Goal: Complete application form: Complete application form

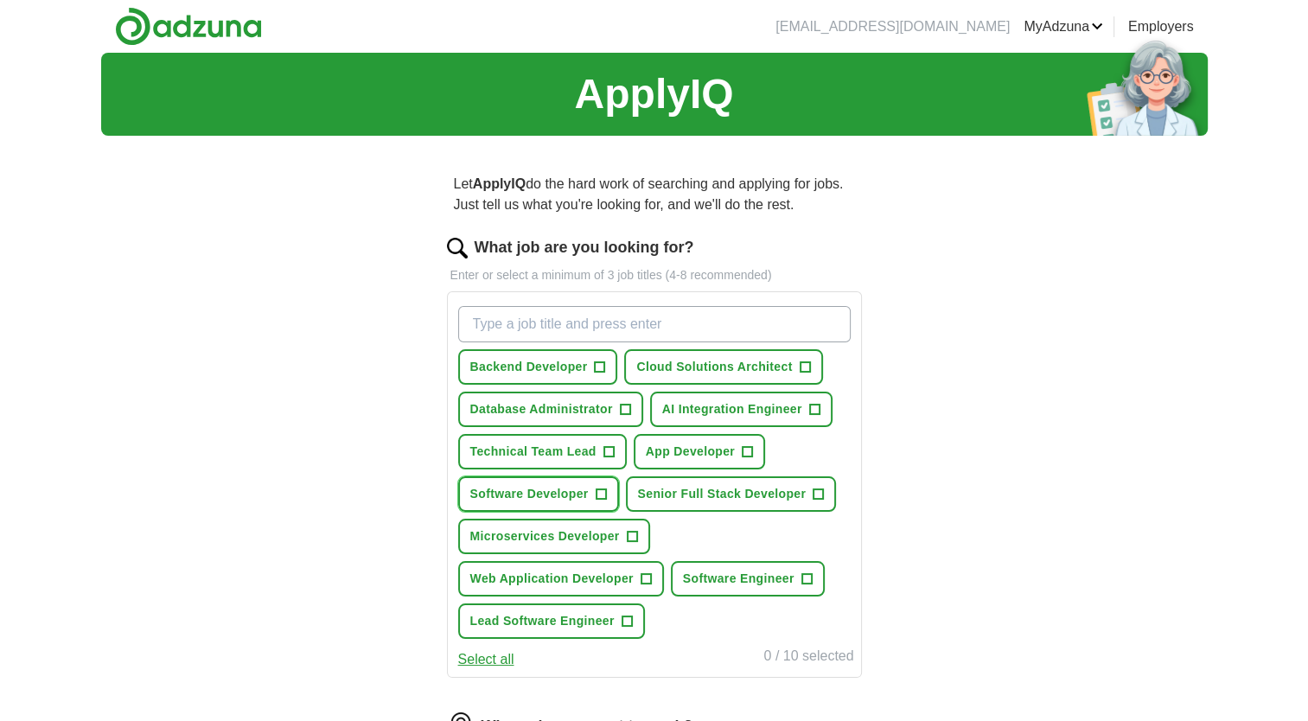
click at [599, 491] on span "+" at bounding box center [600, 494] width 10 height 14
click at [806, 576] on span "+" at bounding box center [806, 579] width 10 height 14
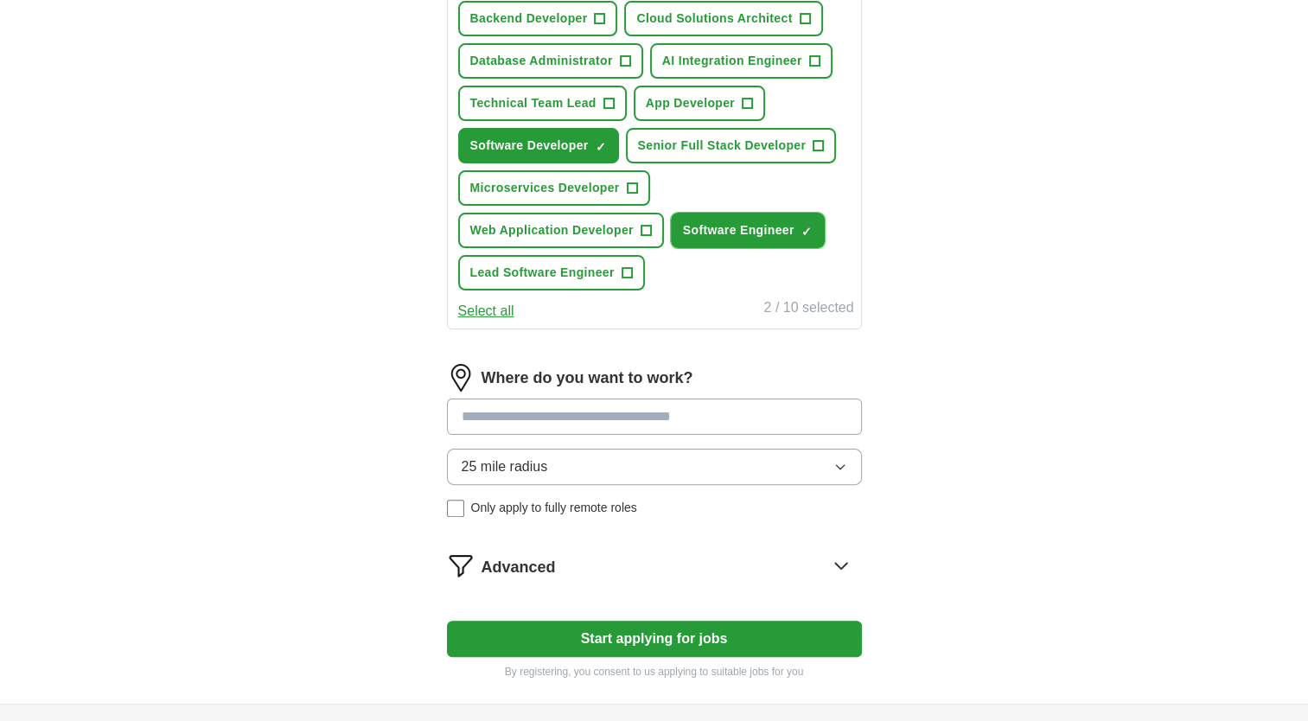
scroll to position [349, 0]
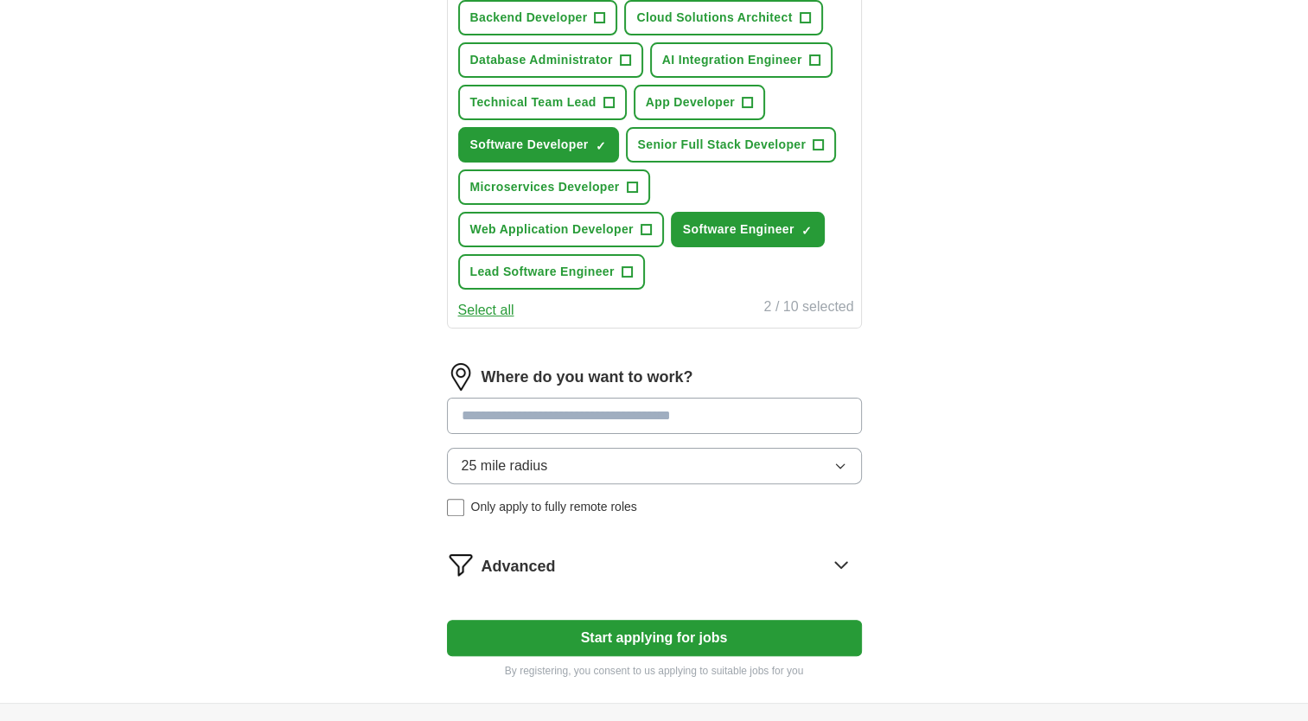
click at [699, 406] on input at bounding box center [654, 416] width 415 height 36
type input "***"
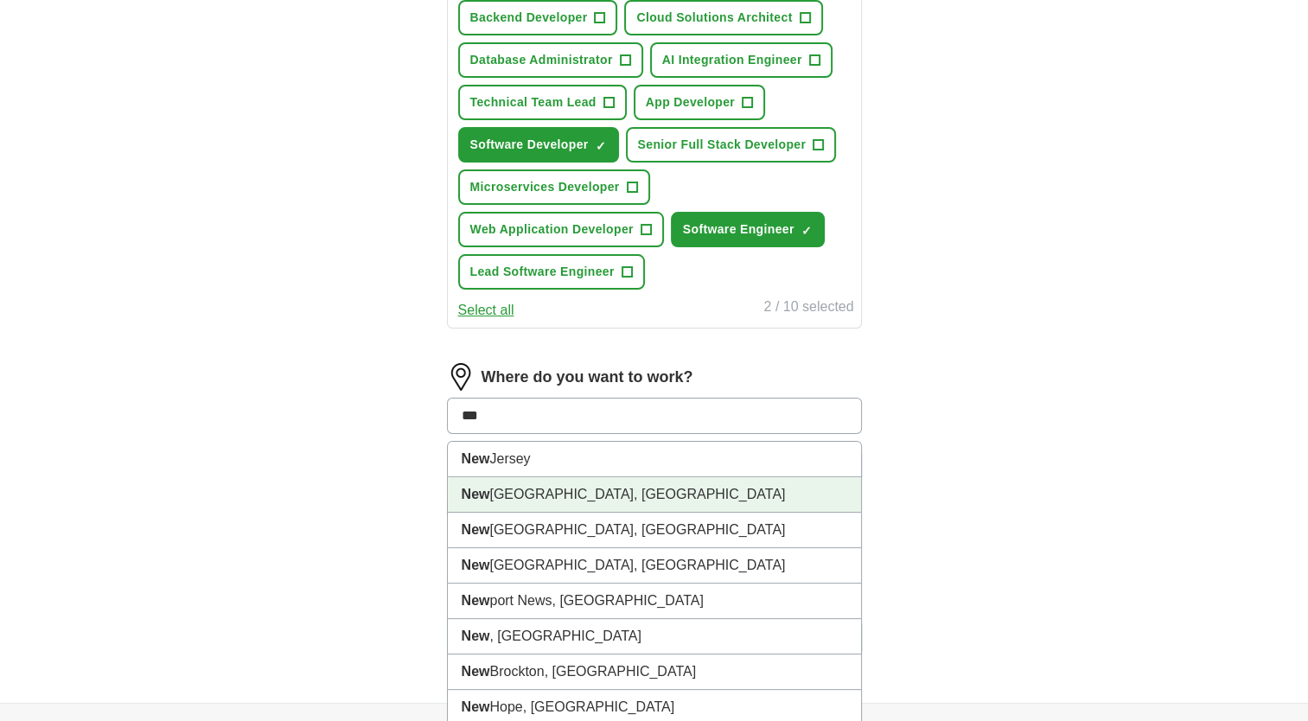
click at [647, 492] on li "[GEOGRAPHIC_DATA], [GEOGRAPHIC_DATA]" at bounding box center [654, 494] width 413 height 35
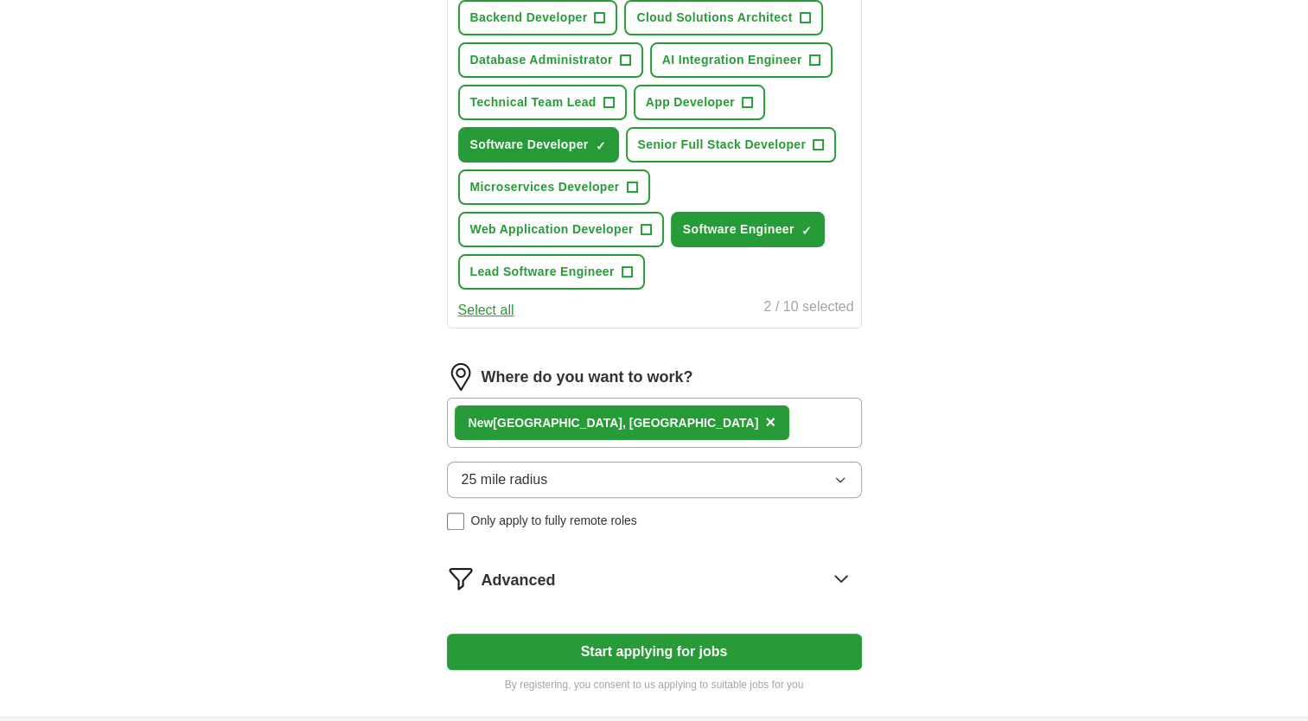
click at [647, 429] on div "[GEOGRAPHIC_DATA], [GEOGRAPHIC_DATA] ×" at bounding box center [654, 423] width 415 height 50
click at [667, 411] on div "[GEOGRAPHIC_DATA], [GEOGRAPHIC_DATA] ×" at bounding box center [654, 423] width 415 height 50
drag, startPoint x: 667, startPoint y: 411, endPoint x: 684, endPoint y: 543, distance: 132.5
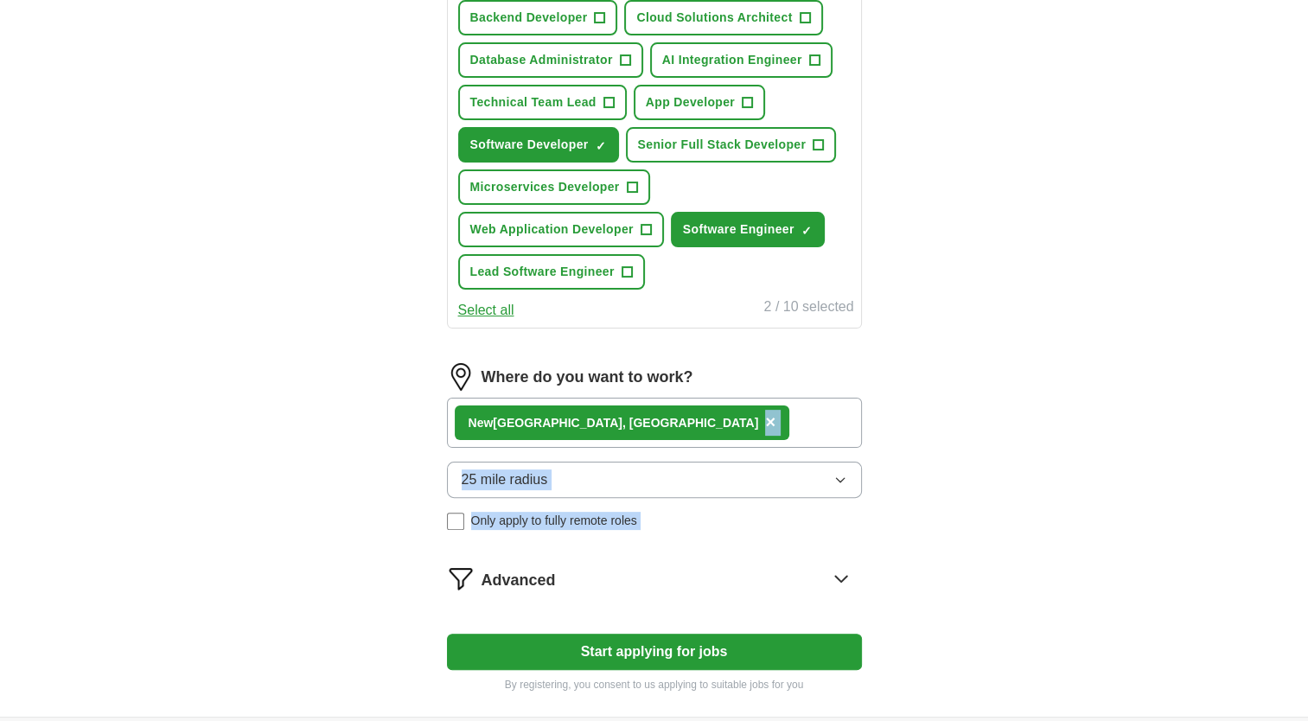
click at [684, 543] on form "What job are you looking for? Enter or select a minimum of 3 job titles (4-8 re…" at bounding box center [654, 289] width 415 height 805
drag, startPoint x: 684, startPoint y: 543, endPoint x: 842, endPoint y: 576, distance: 160.7
click at [842, 576] on icon at bounding box center [841, 578] width 28 height 28
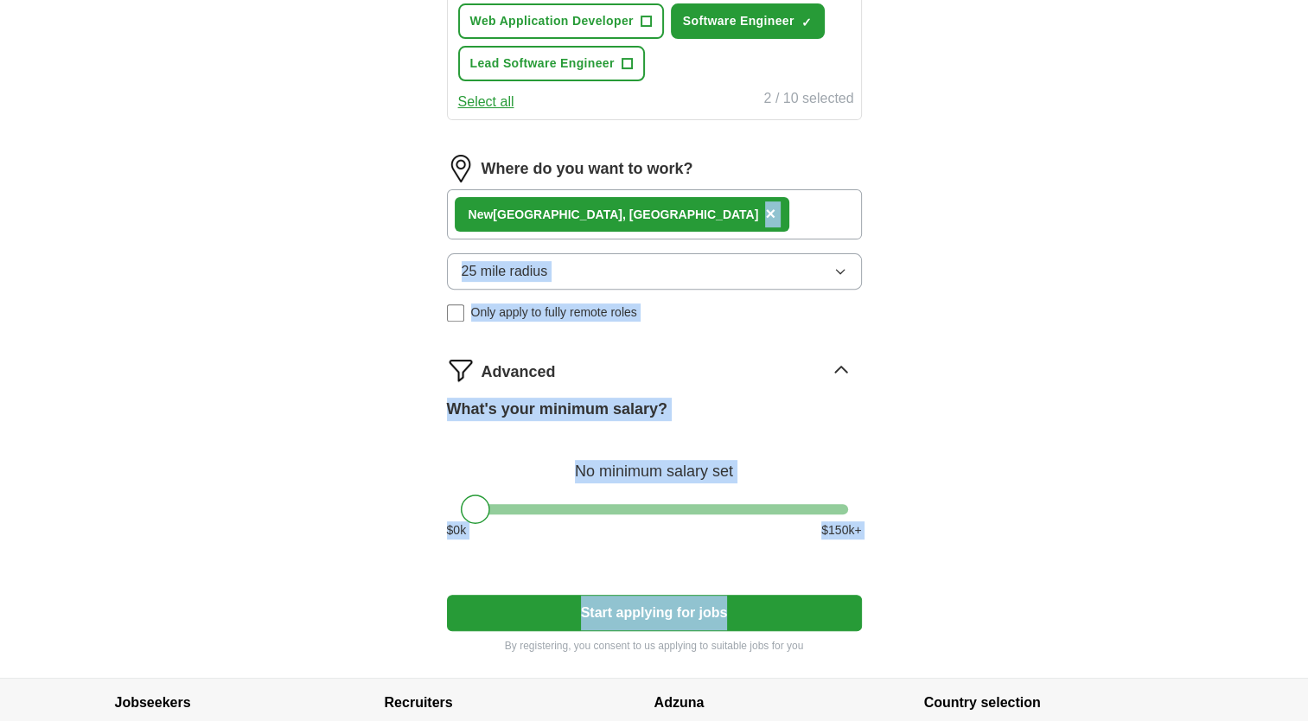
scroll to position [558, 0]
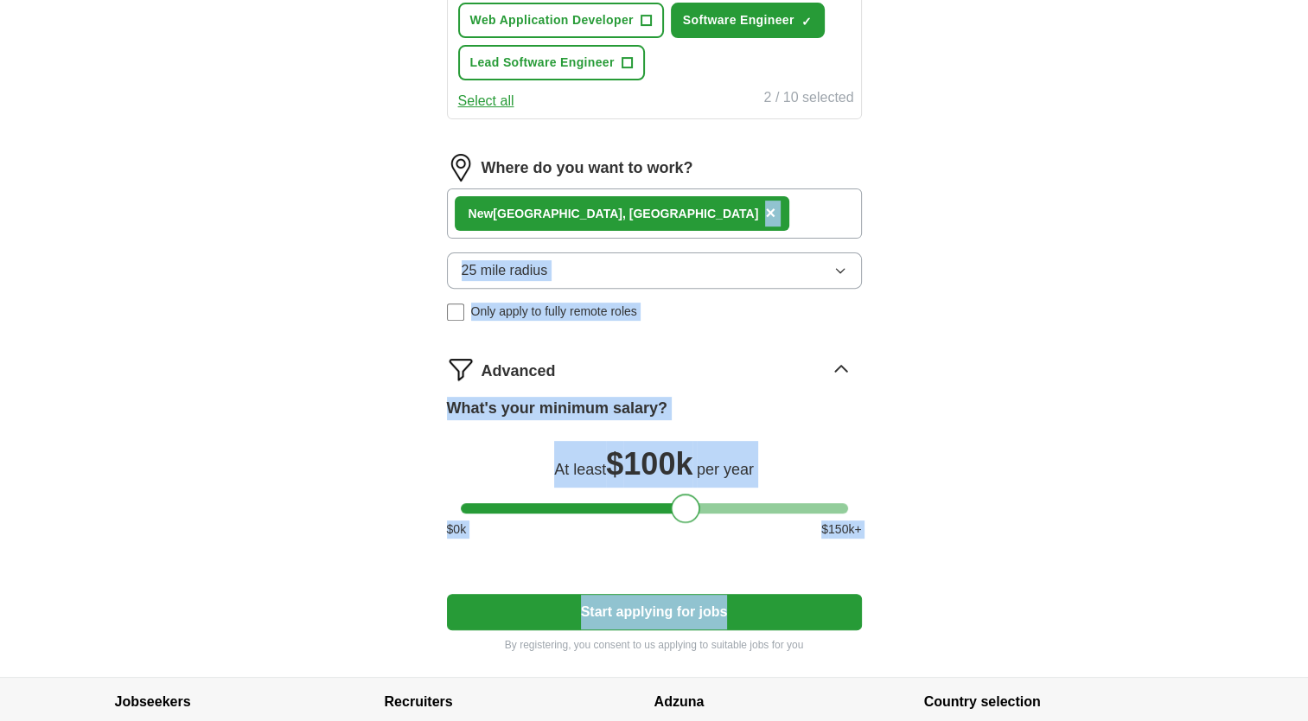
drag, startPoint x: 478, startPoint y: 501, endPoint x: 688, endPoint y: 512, distance: 210.3
click at [688, 512] on div at bounding box center [685, 507] width 29 height 29
click at [594, 547] on div "What's your minimum salary? At least $ 100k per year $ 0 k $ 150 k+" at bounding box center [654, 475] width 415 height 156
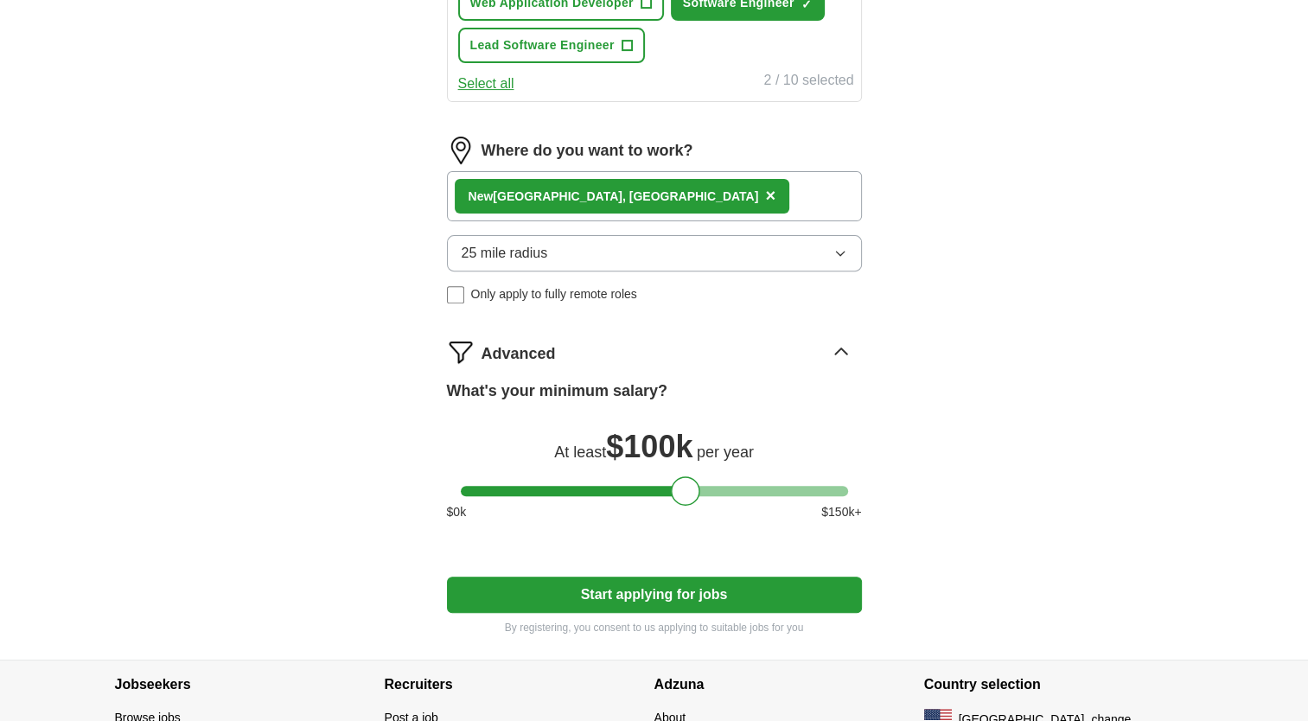
scroll to position [576, 0]
click at [761, 190] on div "[GEOGRAPHIC_DATA], [GEOGRAPHIC_DATA] ×" at bounding box center [654, 195] width 415 height 50
drag, startPoint x: 761, startPoint y: 190, endPoint x: 584, endPoint y: 190, distance: 177.2
click at [584, 190] on div "[GEOGRAPHIC_DATA], [GEOGRAPHIC_DATA] ×" at bounding box center [654, 195] width 415 height 50
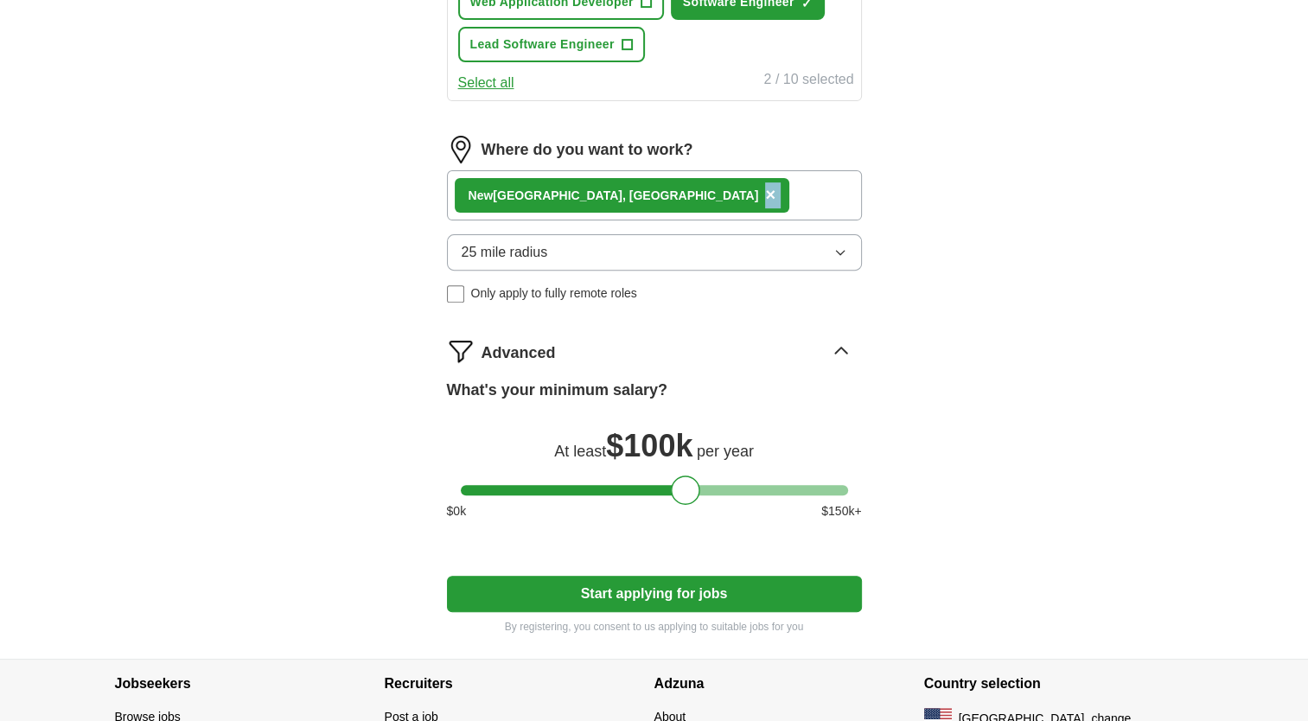
click at [765, 190] on span "×" at bounding box center [770, 194] width 10 height 19
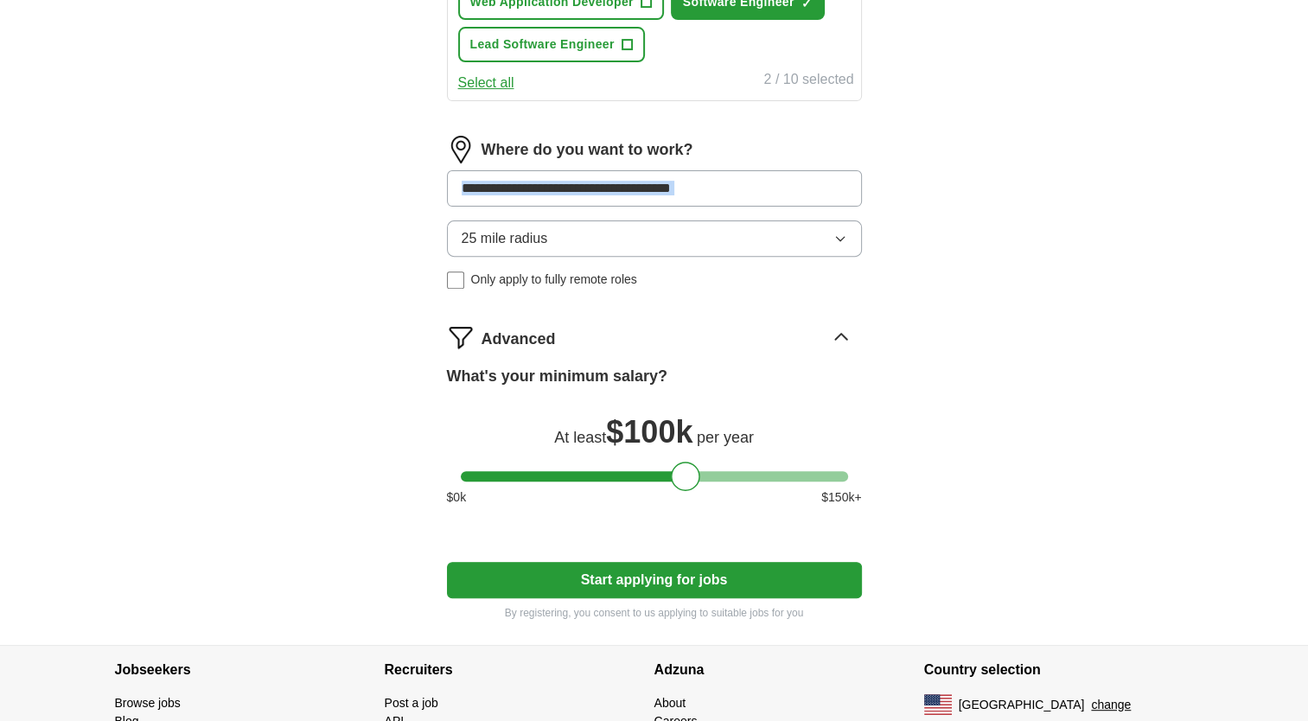
click at [344, 234] on div "ApplyIQ Let ApplyIQ do the hard work of searching and applying for jobs. Just t…" at bounding box center [654, 60] width 1106 height 1168
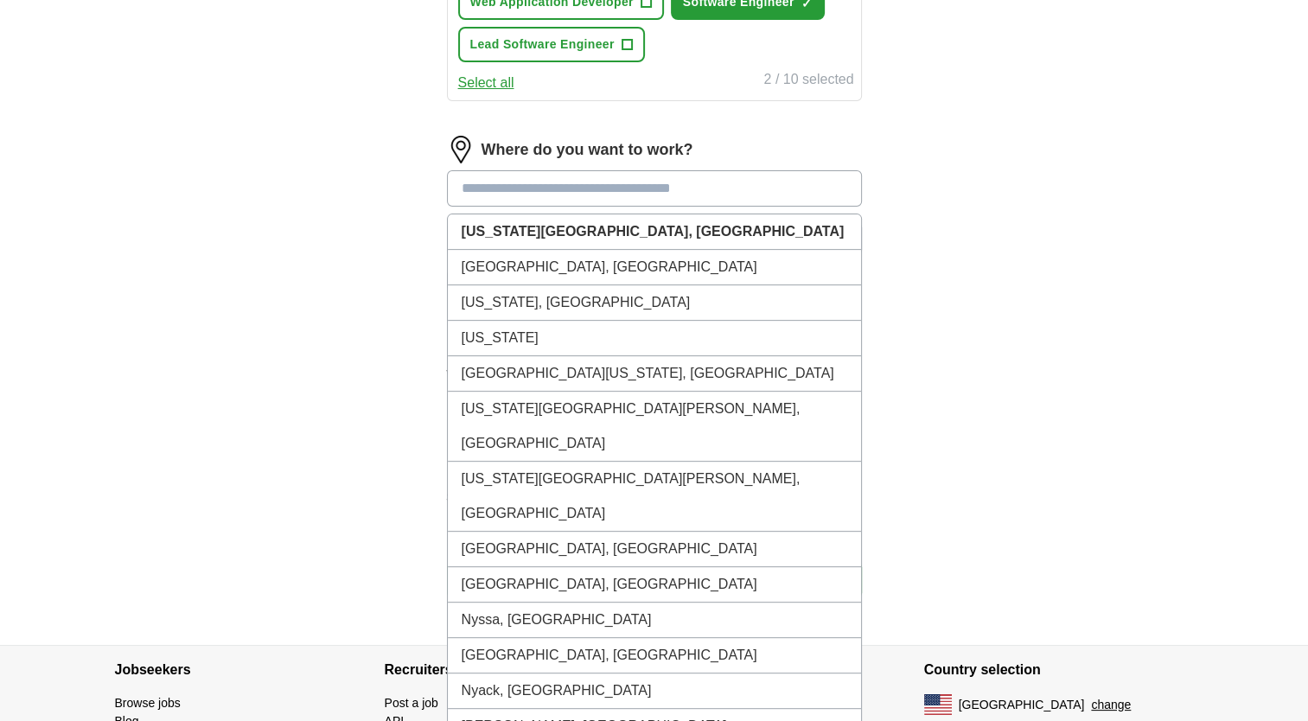
click at [531, 184] on input at bounding box center [654, 188] width 415 height 36
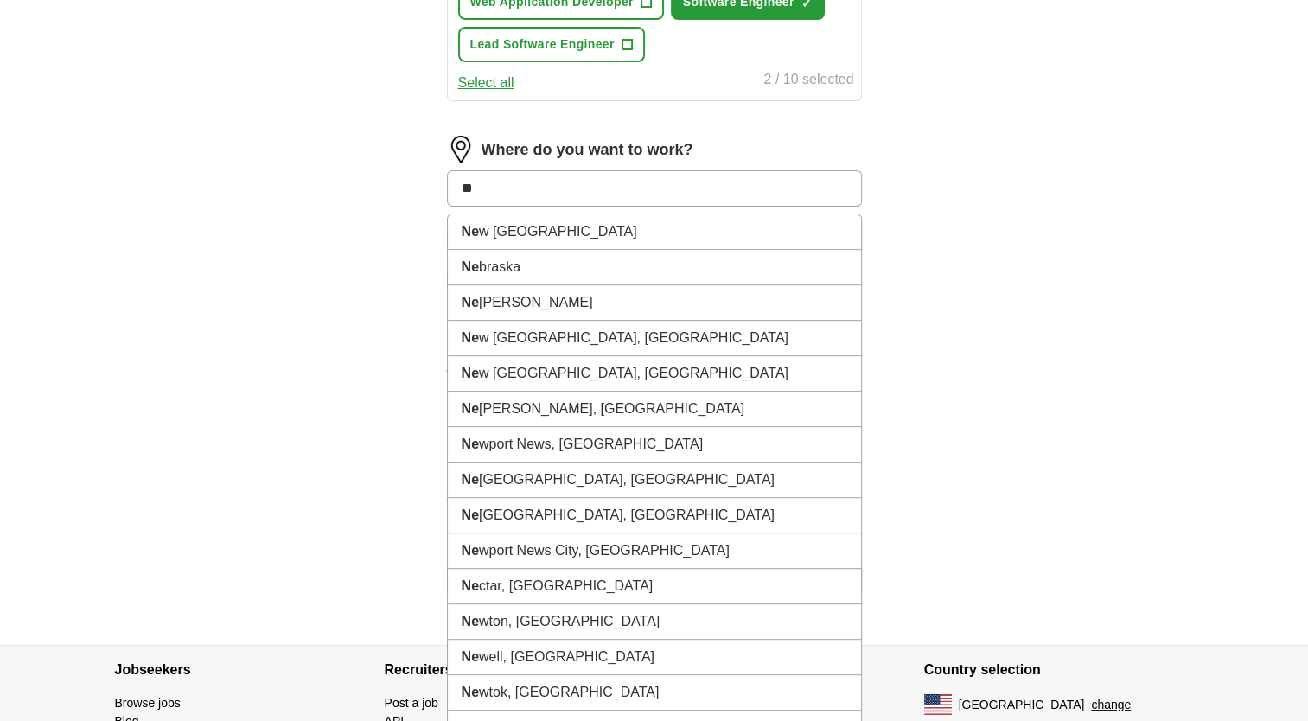
type input "*"
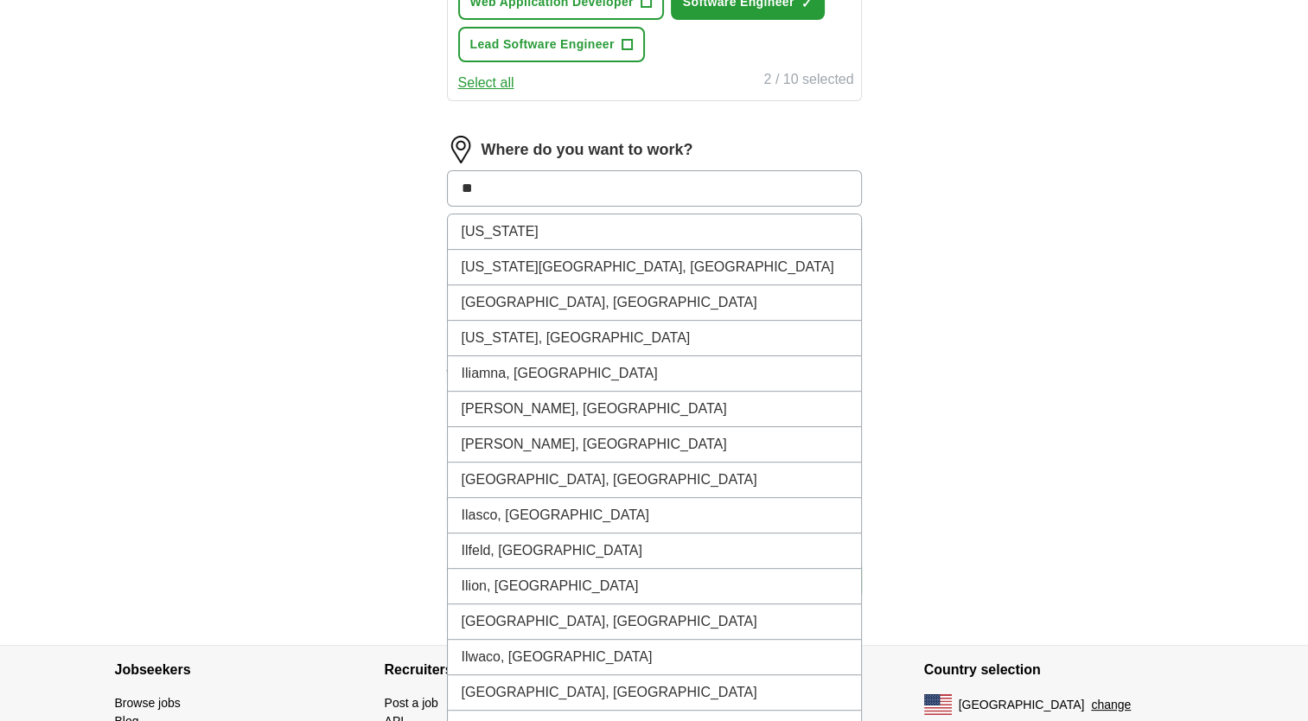
type input "*"
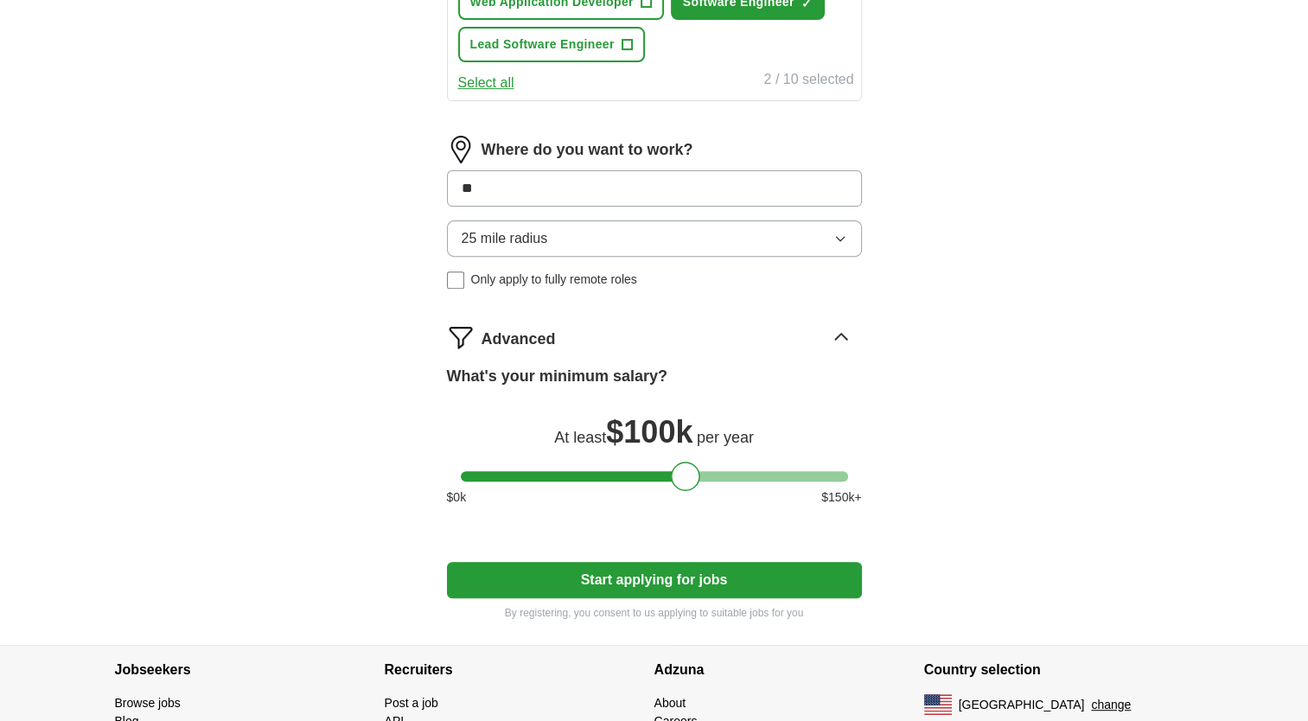
type input "***"
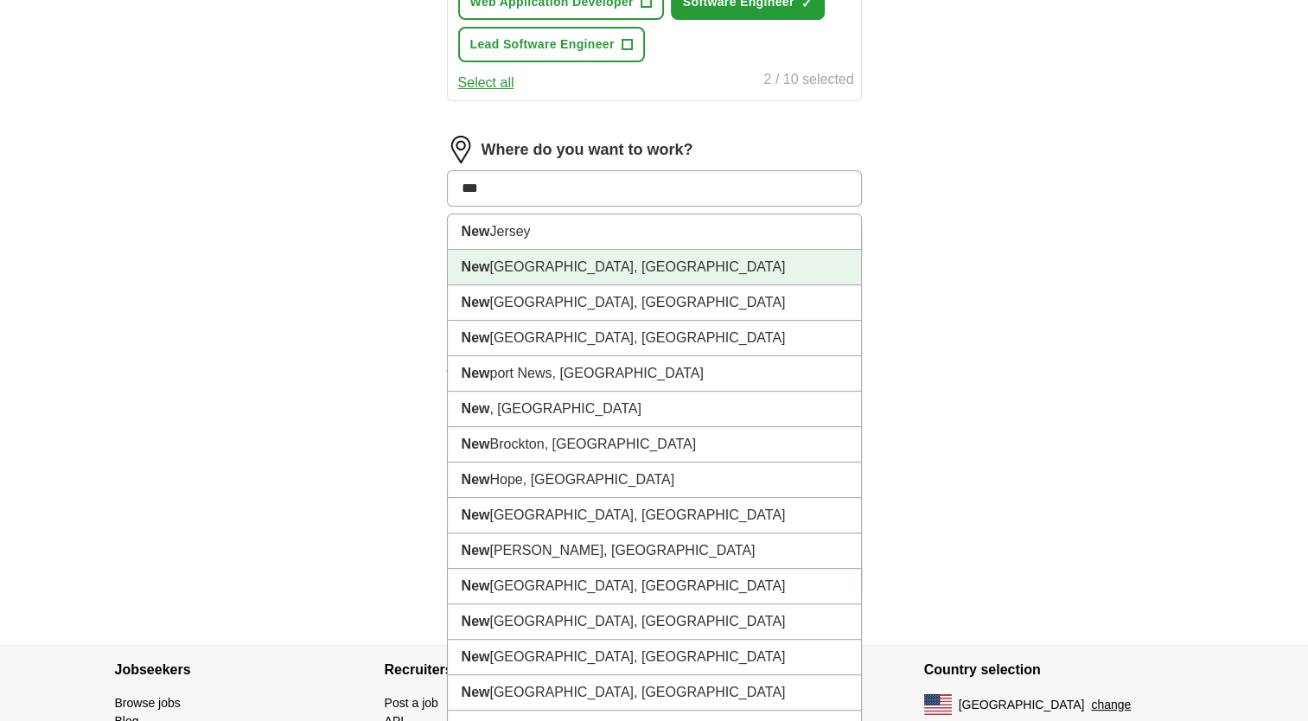
click at [527, 275] on li "[GEOGRAPHIC_DATA], [GEOGRAPHIC_DATA]" at bounding box center [654, 267] width 413 height 35
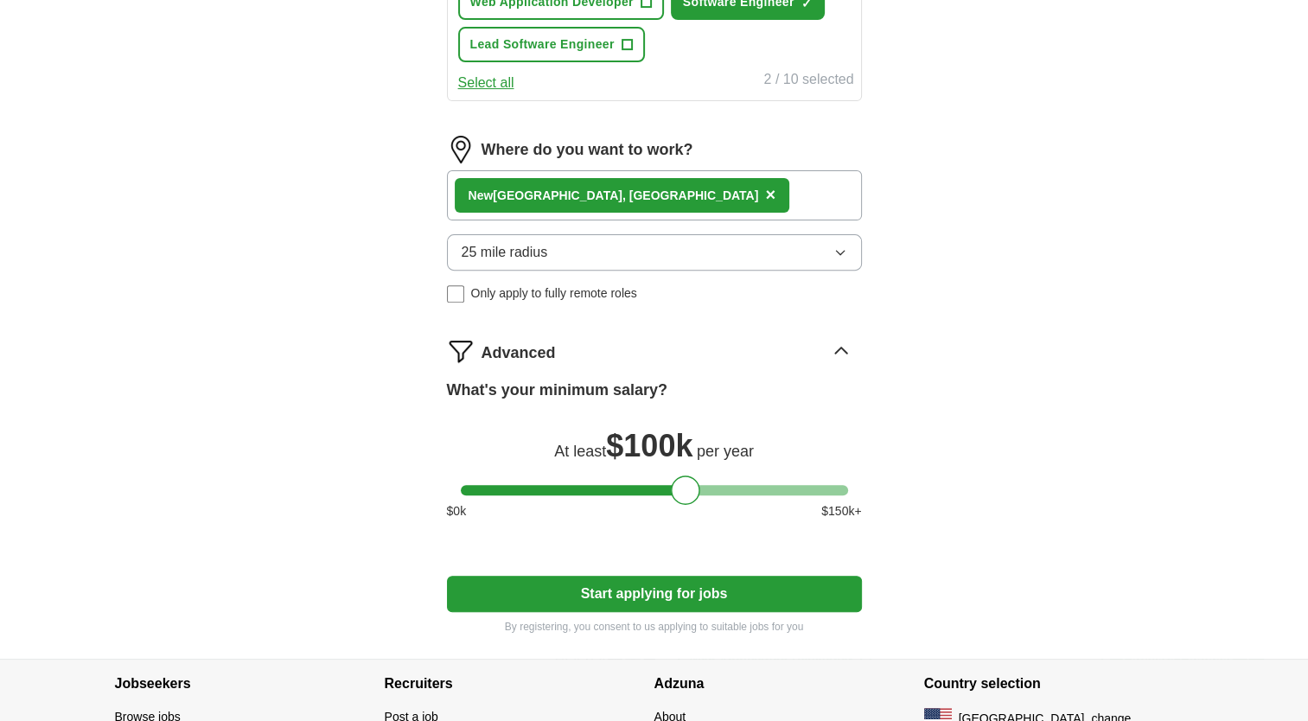
click at [629, 588] on button "Start applying for jobs" at bounding box center [654, 594] width 415 height 36
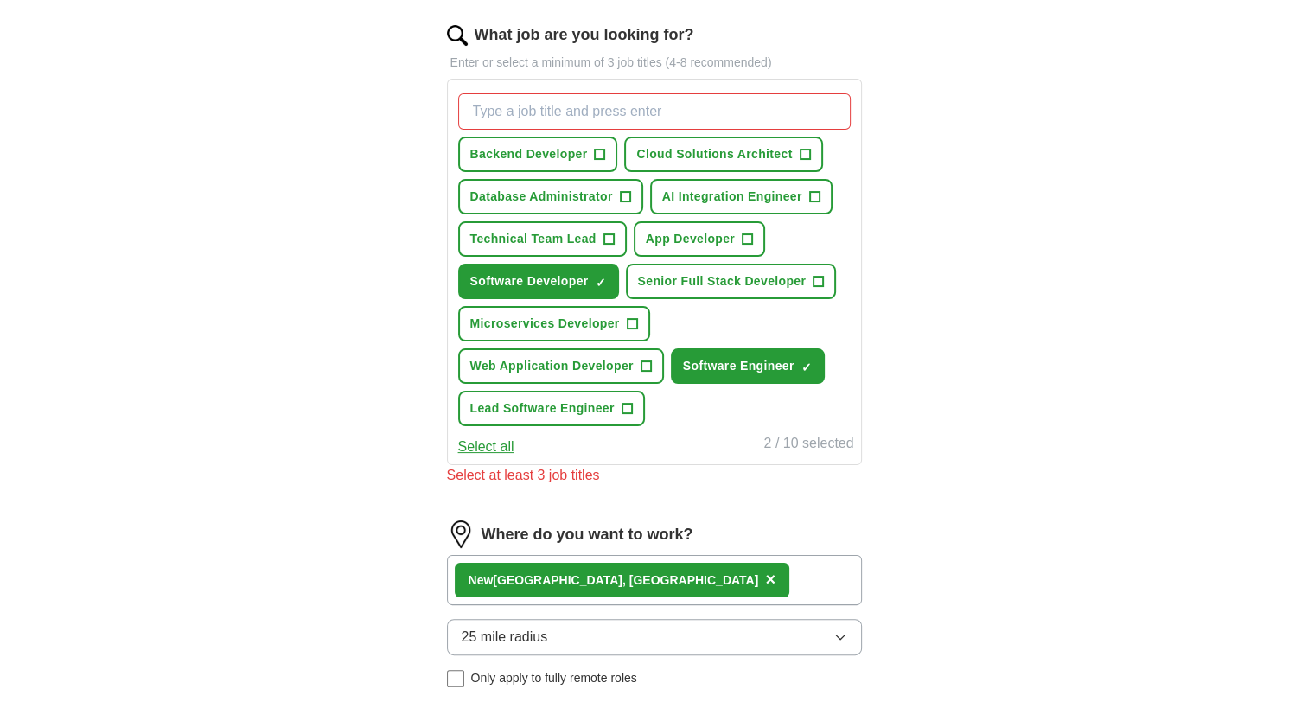
scroll to position [212, 0]
click at [816, 279] on span "+" at bounding box center [818, 283] width 10 height 14
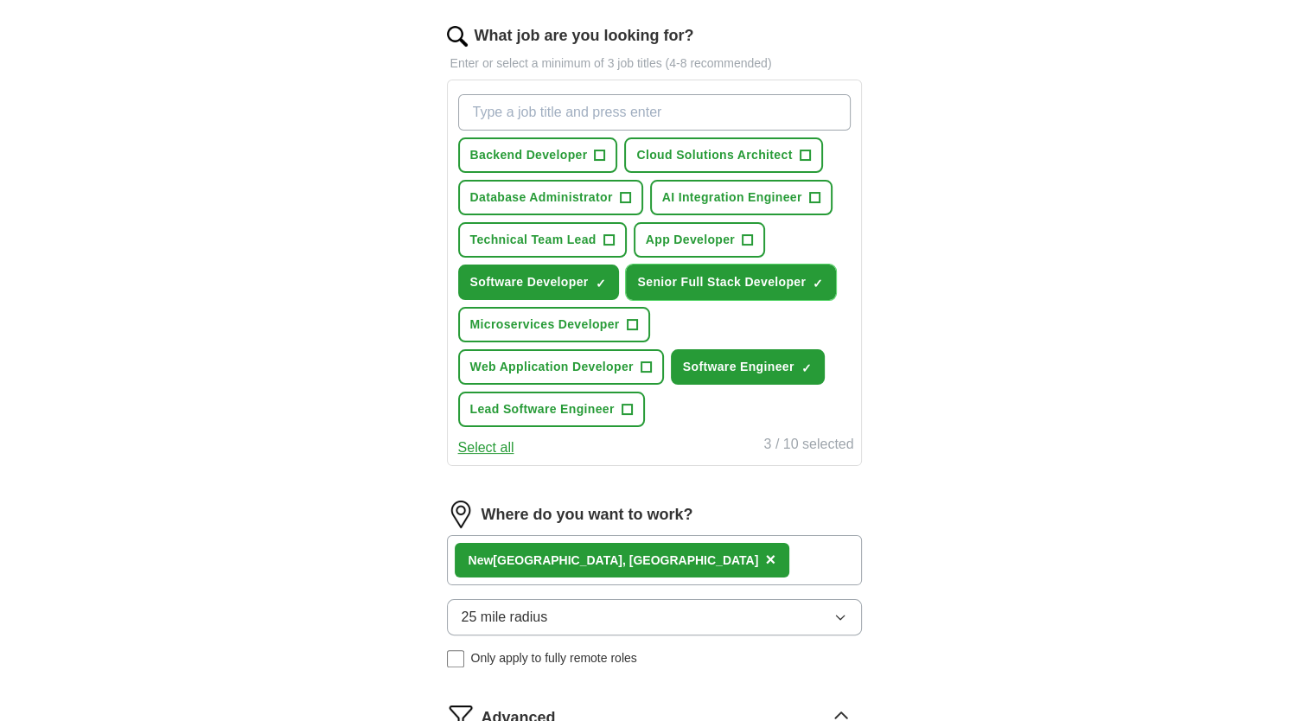
scroll to position [686, 0]
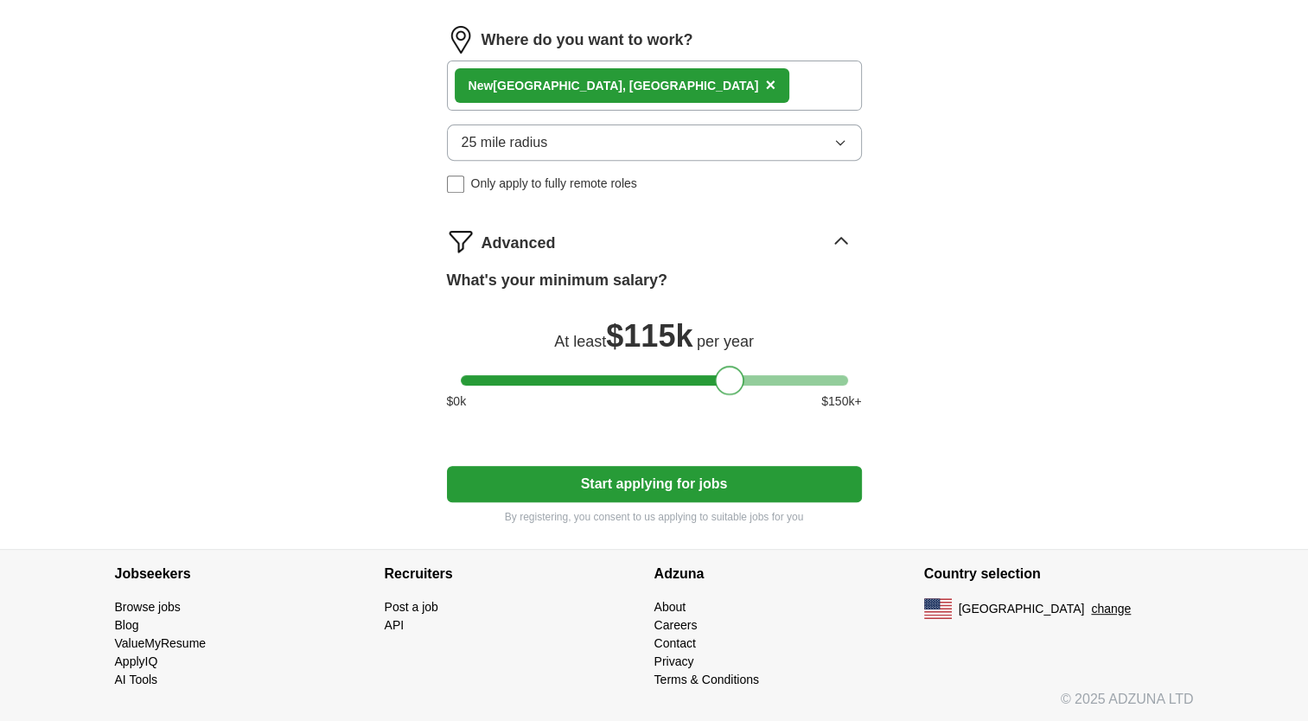
drag, startPoint x: 691, startPoint y: 378, endPoint x: 735, endPoint y: 375, distance: 43.3
click at [735, 375] on div at bounding box center [729, 380] width 29 height 29
click at [678, 483] on button "Start applying for jobs" at bounding box center [654, 484] width 415 height 36
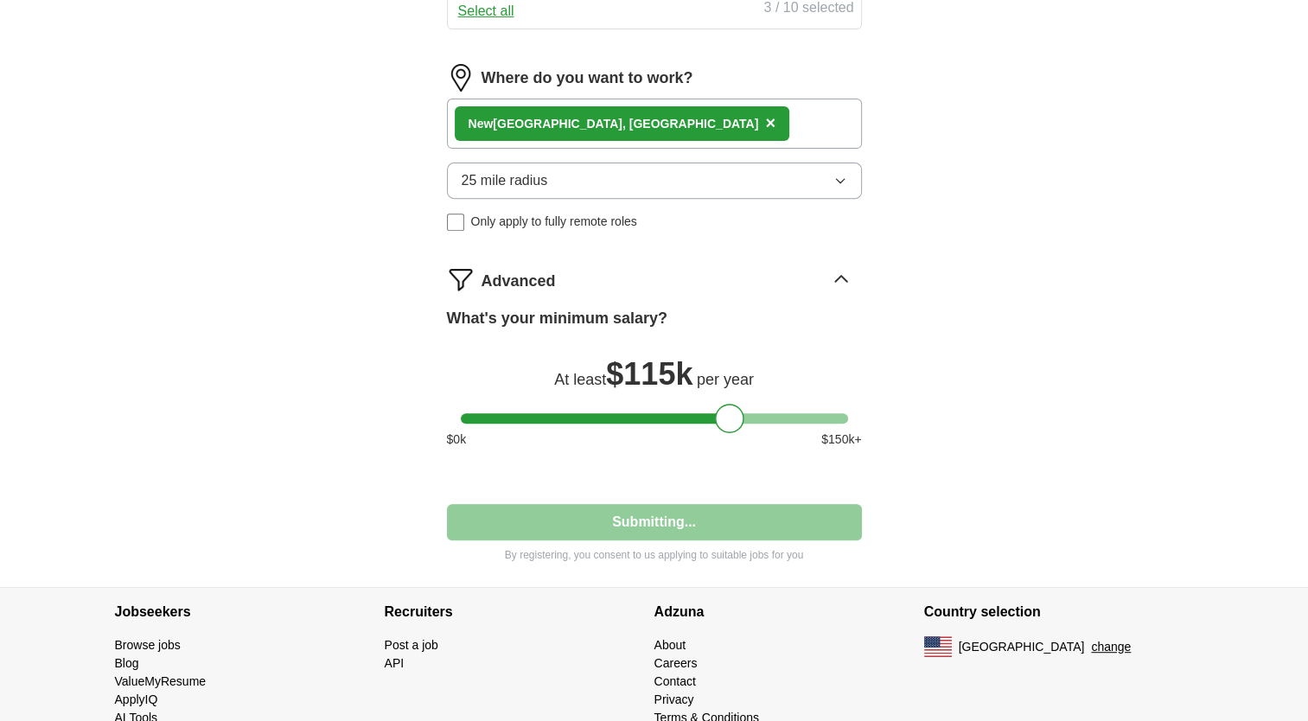
select select "**"
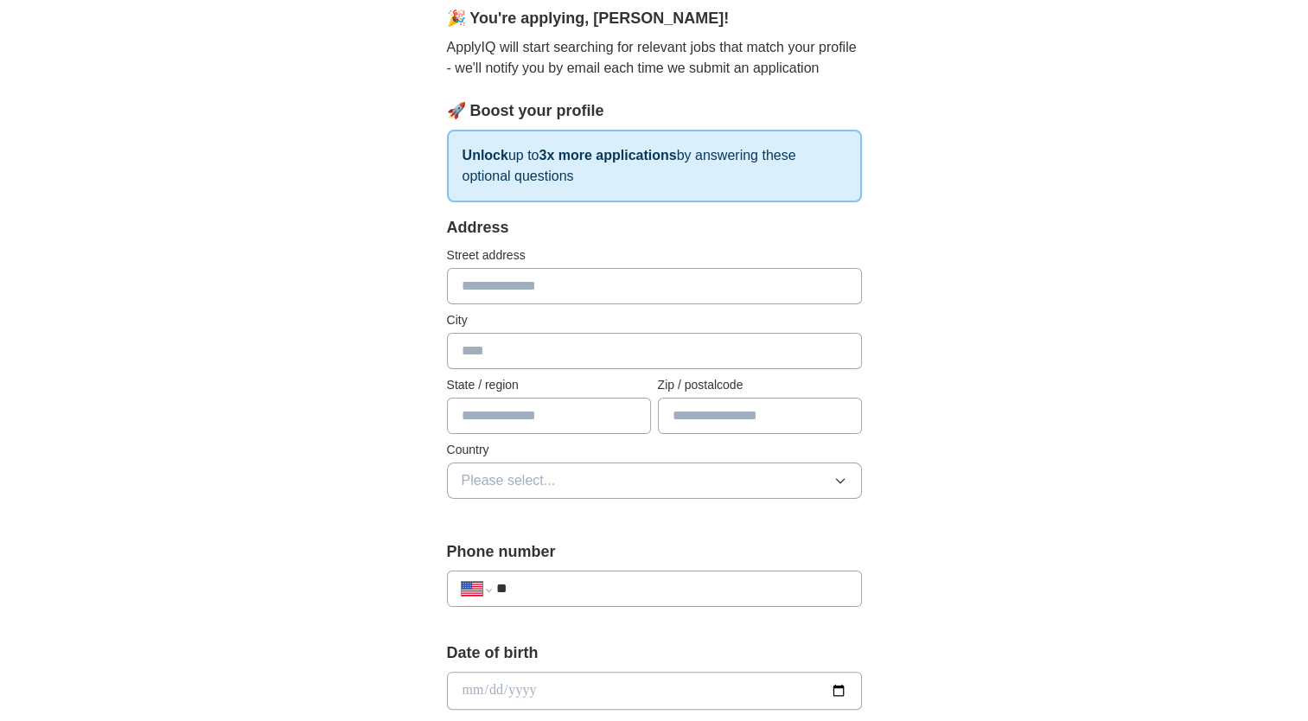
scroll to position [166, 0]
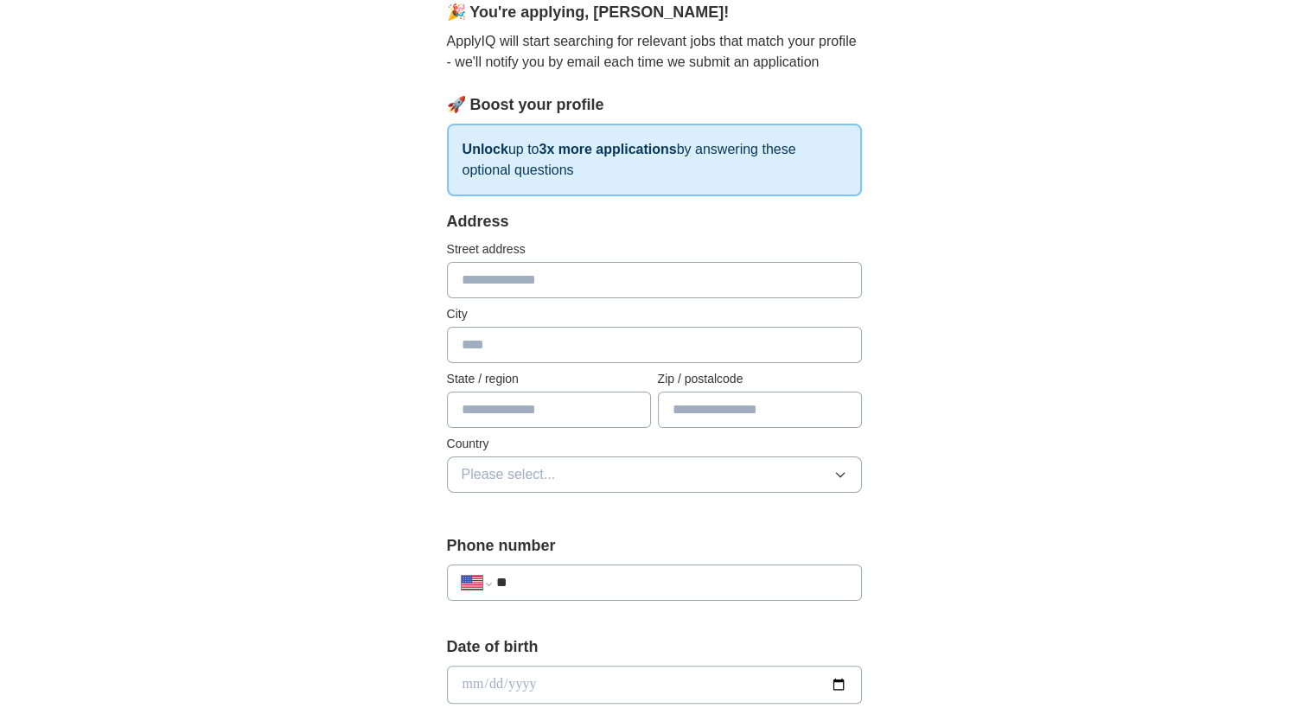
click at [602, 277] on input "text" at bounding box center [654, 280] width 415 height 36
type input "**********"
type input "*********"
type input "****"
type input "*****"
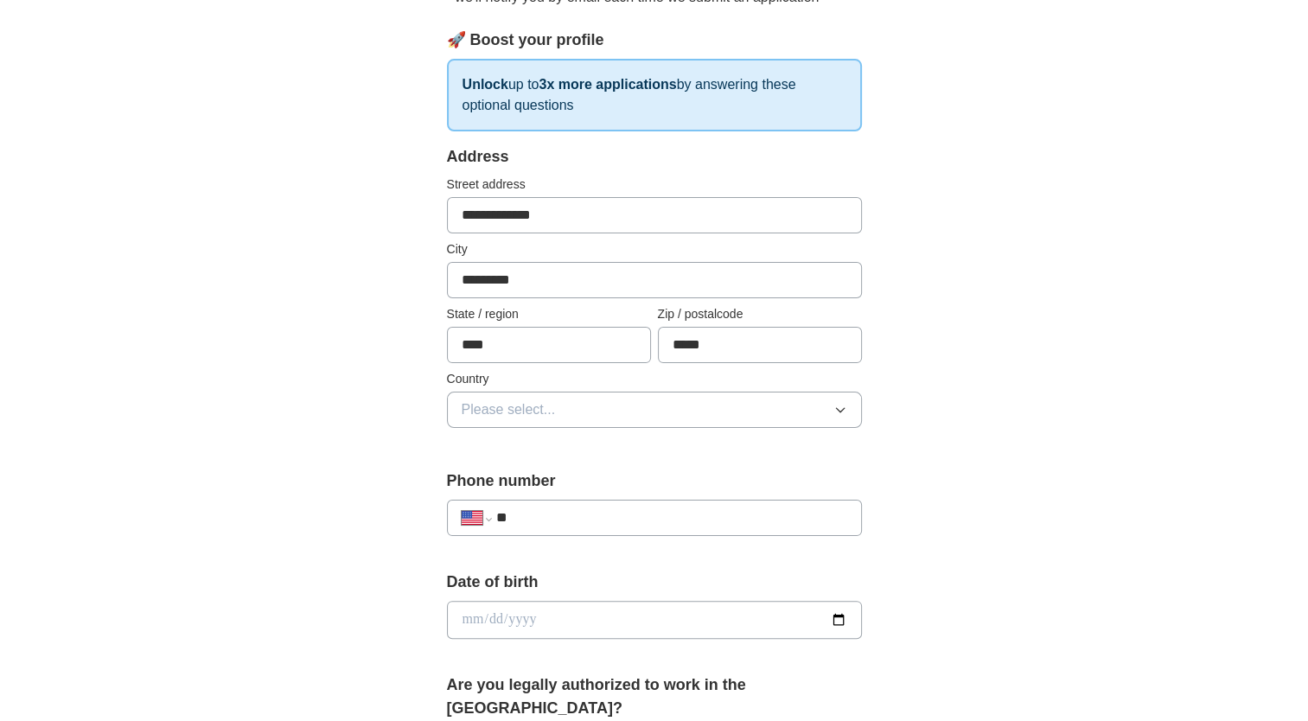
scroll to position [232, 0]
click at [586, 410] on button "Please select..." at bounding box center [654, 409] width 415 height 36
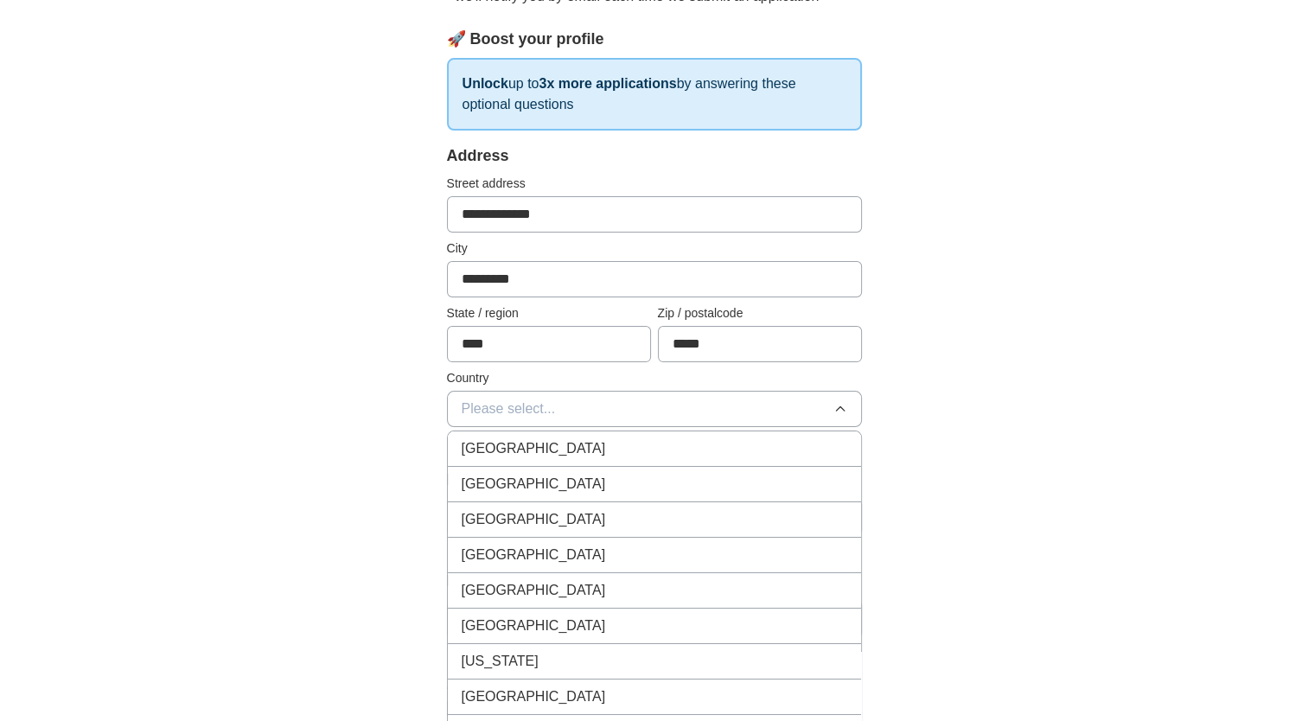
click at [550, 482] on div "[GEOGRAPHIC_DATA]" at bounding box center [654, 484] width 385 height 21
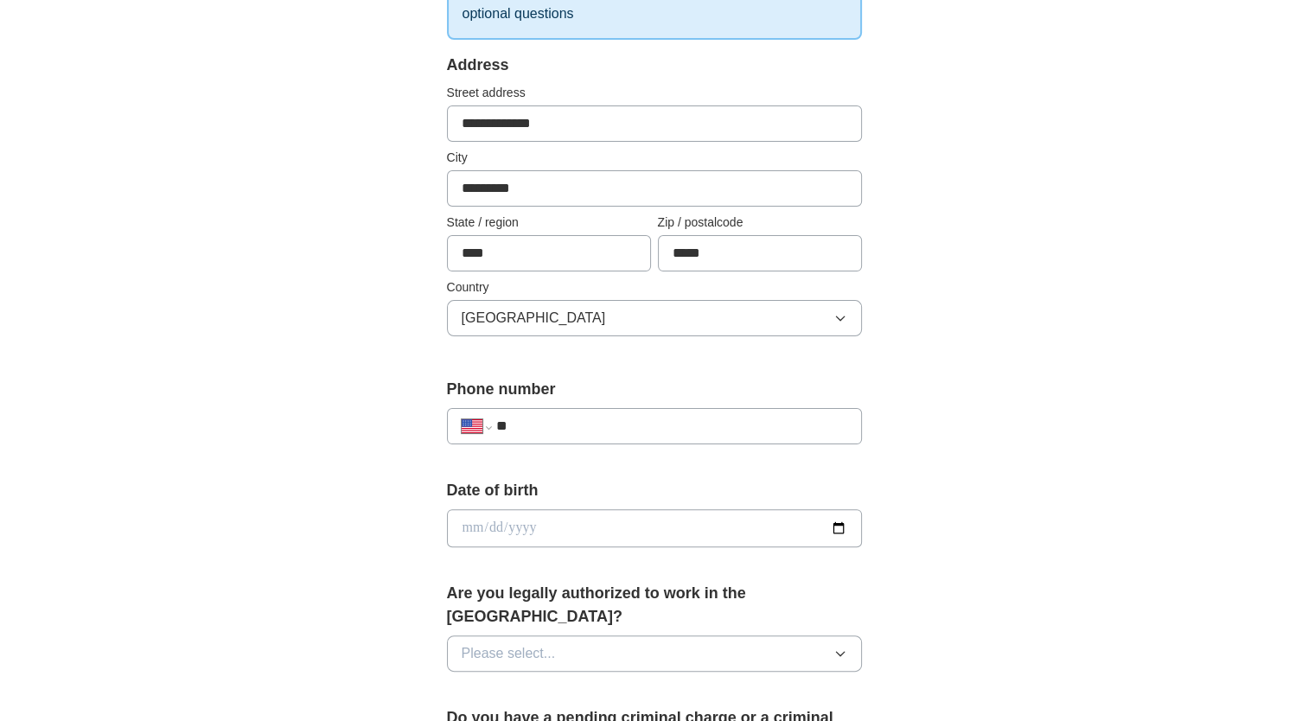
scroll to position [366, 0]
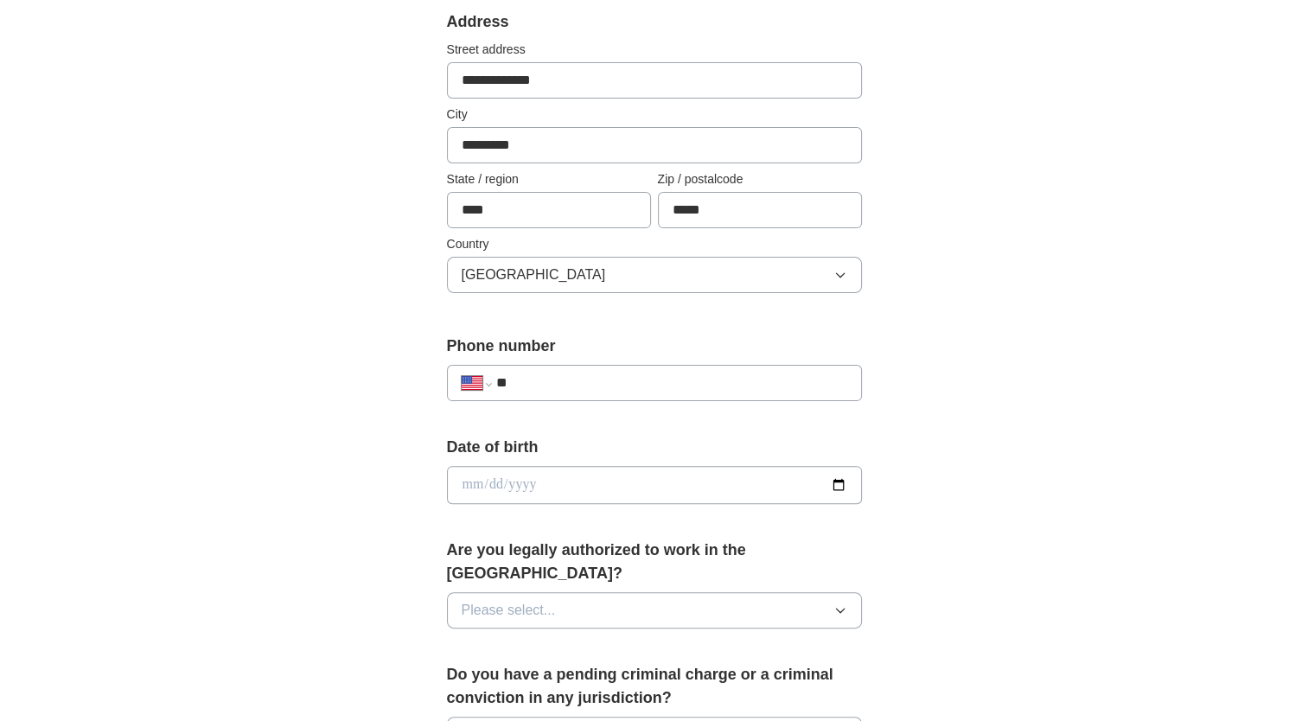
click at [551, 388] on input "**" at bounding box center [670, 382] width 351 height 21
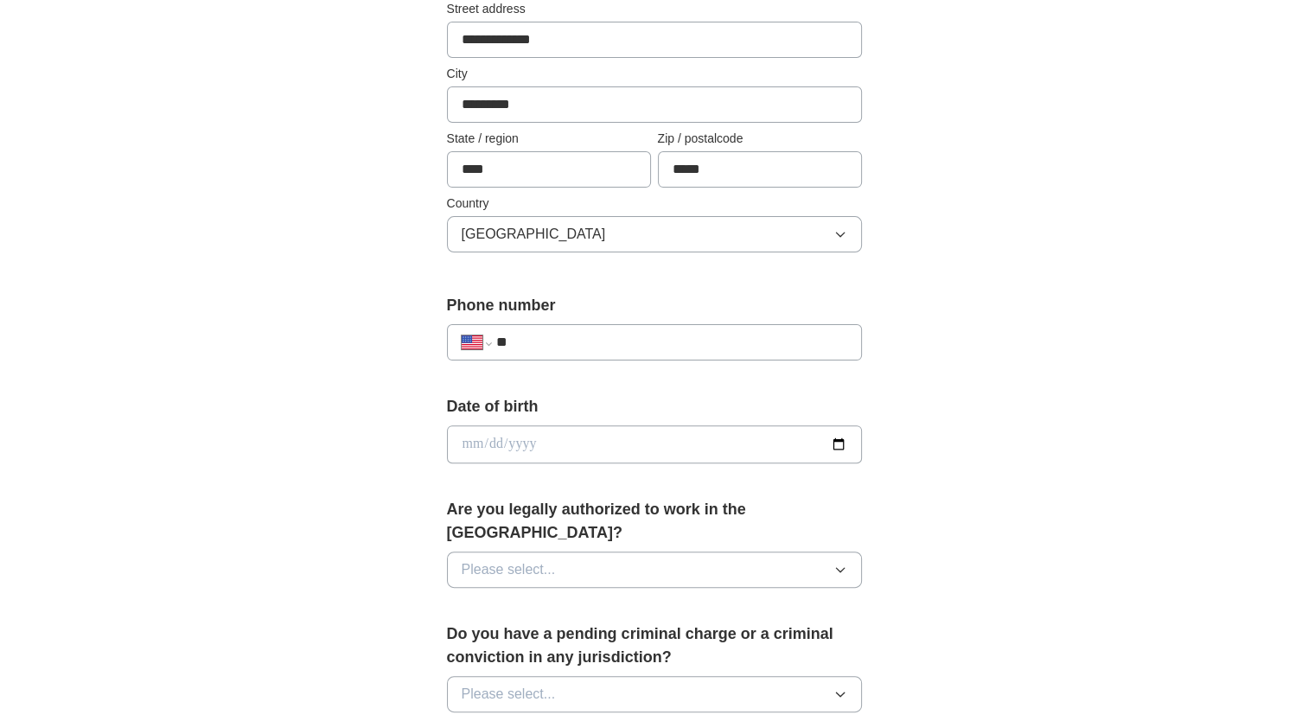
scroll to position [423, 0]
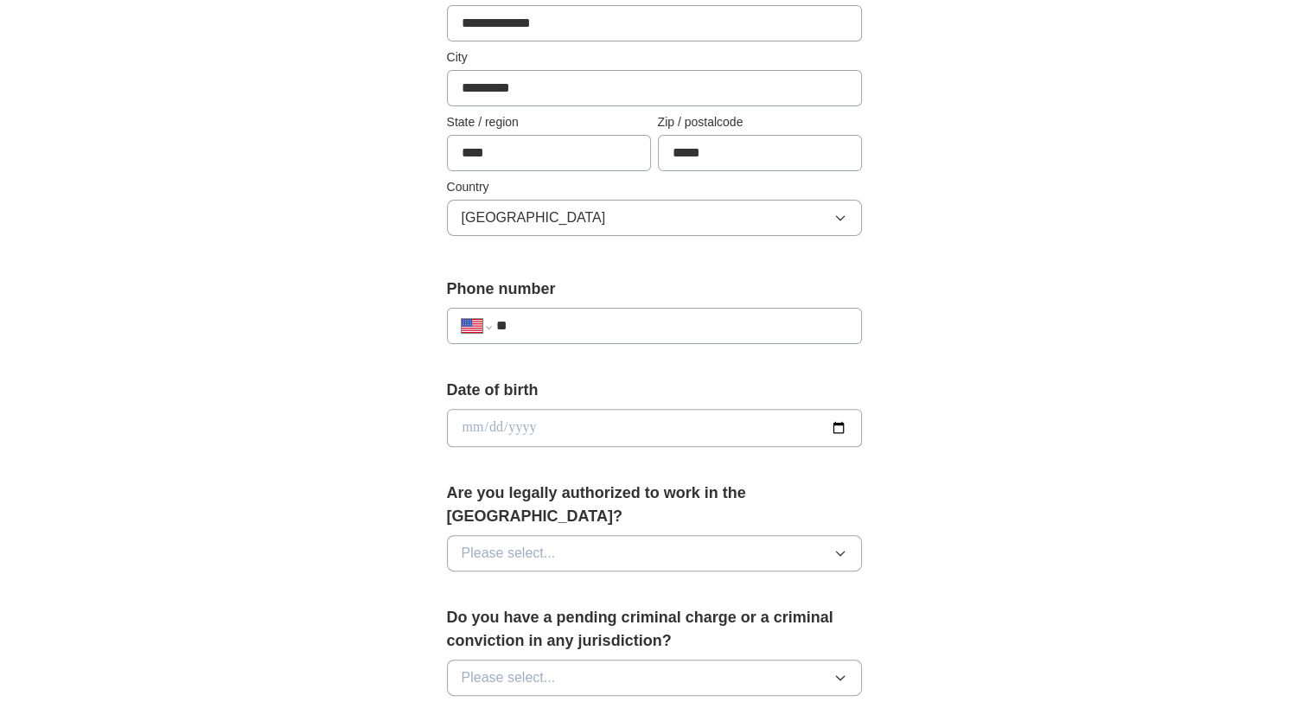
click at [645, 433] on input "date" at bounding box center [654, 428] width 415 height 38
click at [596, 535] on button "Please select..." at bounding box center [654, 553] width 415 height 36
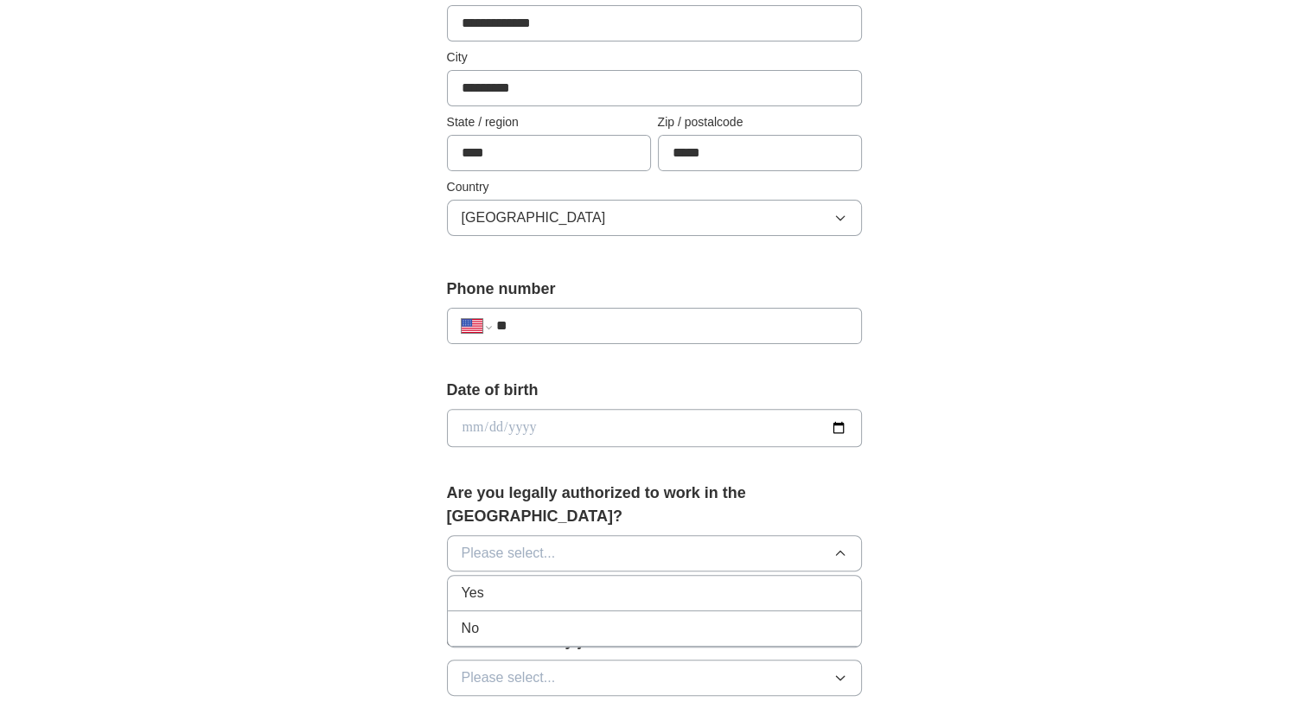
click at [540, 577] on li "Yes" at bounding box center [654, 593] width 413 height 35
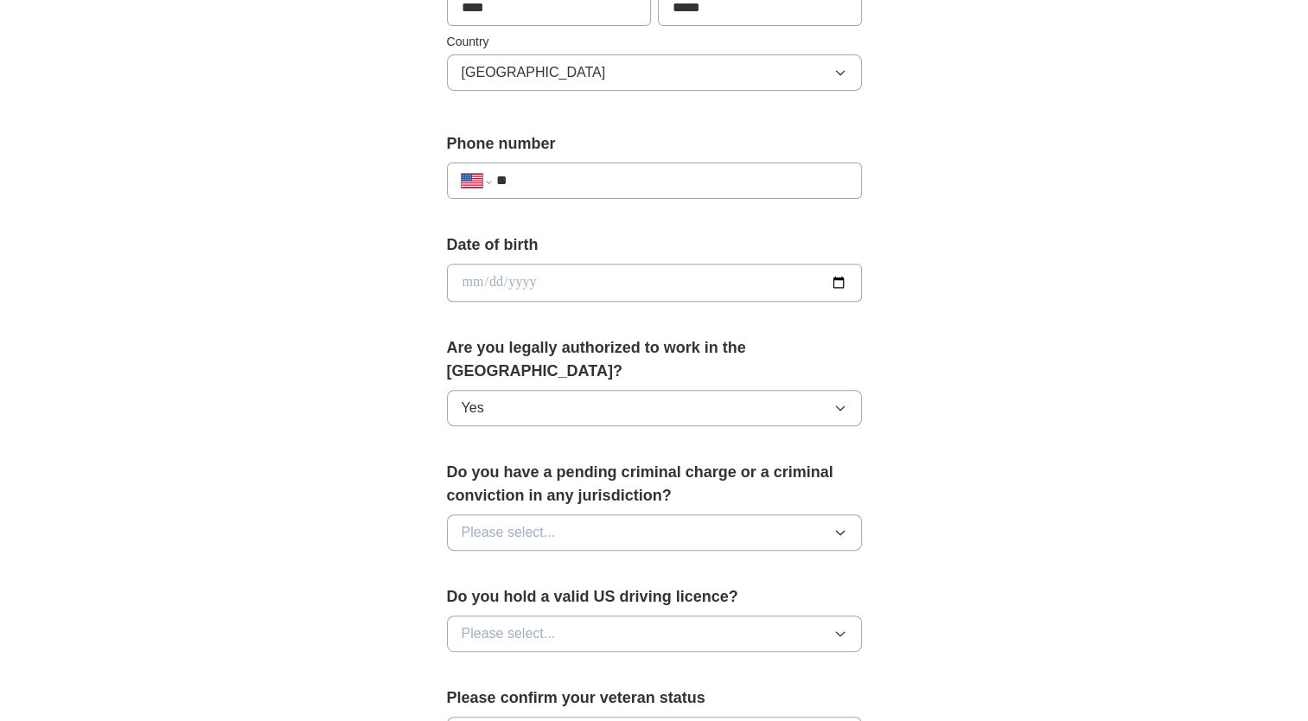
scroll to position [575, 0]
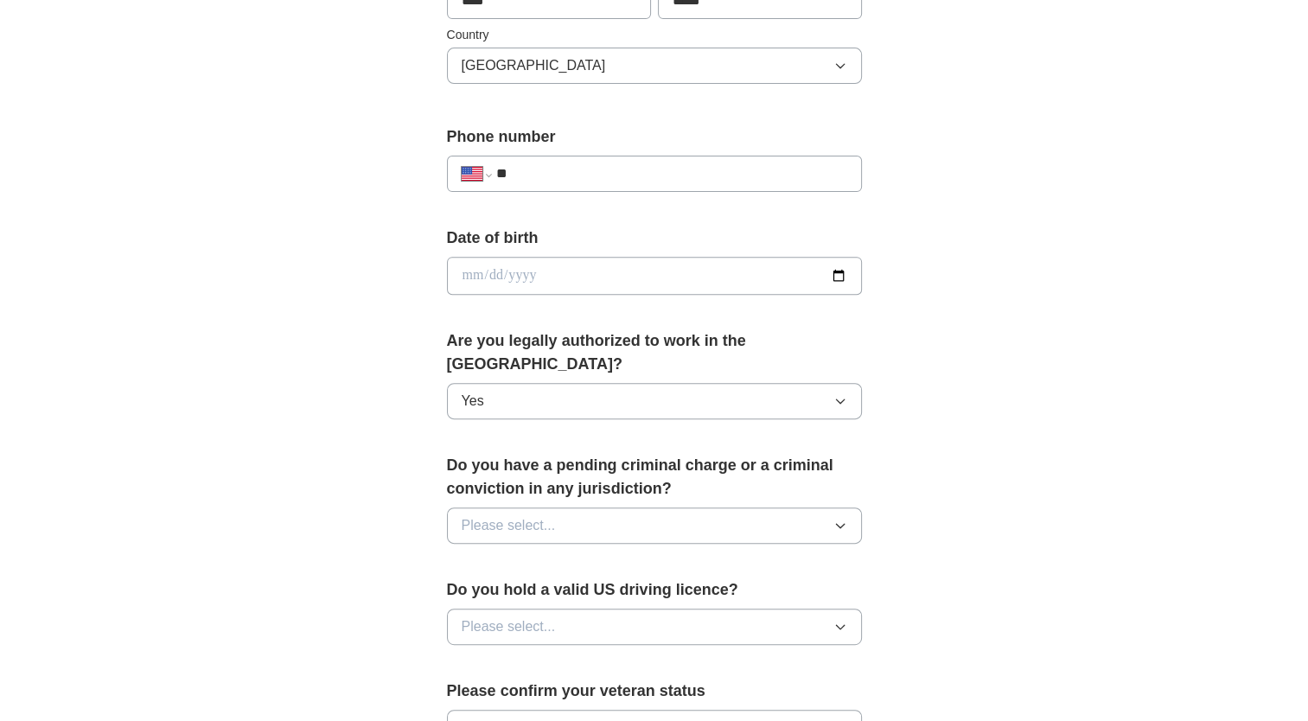
click at [582, 507] on button "Please select..." at bounding box center [654, 525] width 415 height 36
click at [528, 590] on div "No" at bounding box center [654, 600] width 385 height 21
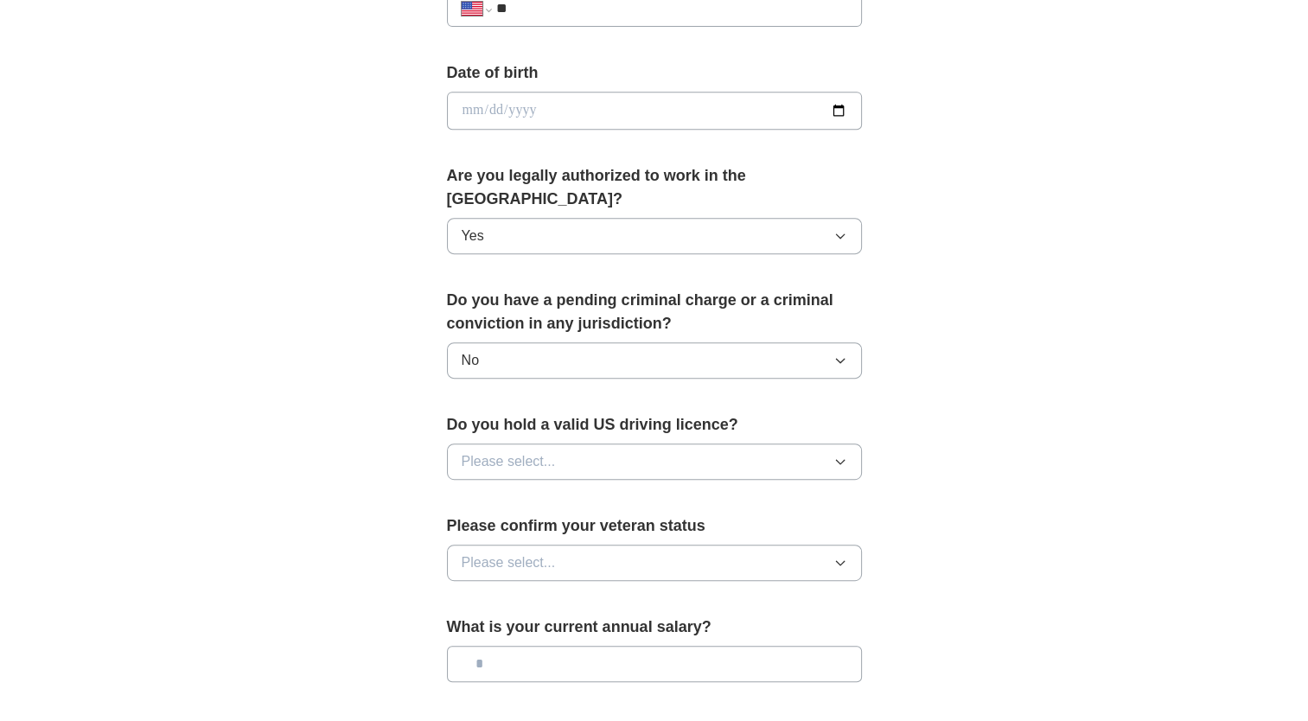
scroll to position [745, 0]
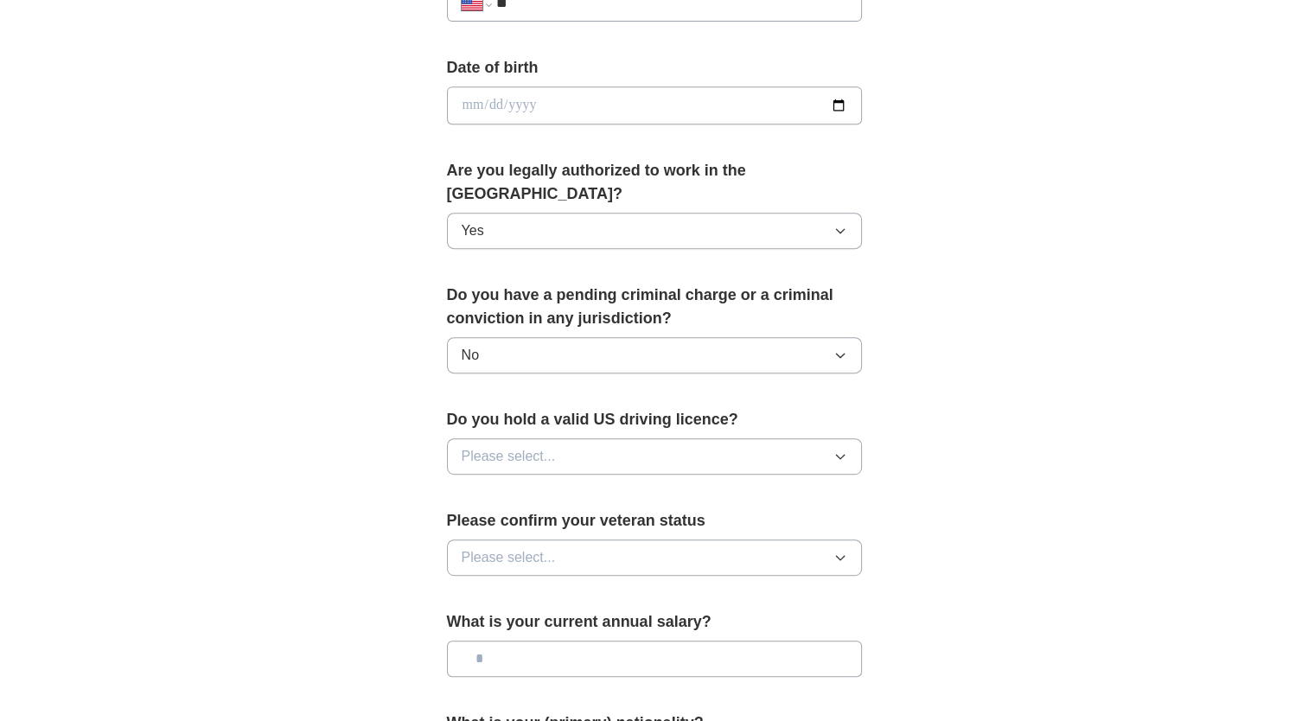
click at [631, 438] on button "Please select..." at bounding box center [654, 456] width 415 height 36
click at [563, 521] on div "No" at bounding box center [654, 531] width 385 height 21
click at [554, 547] on span "Please select..." at bounding box center [509, 557] width 94 height 21
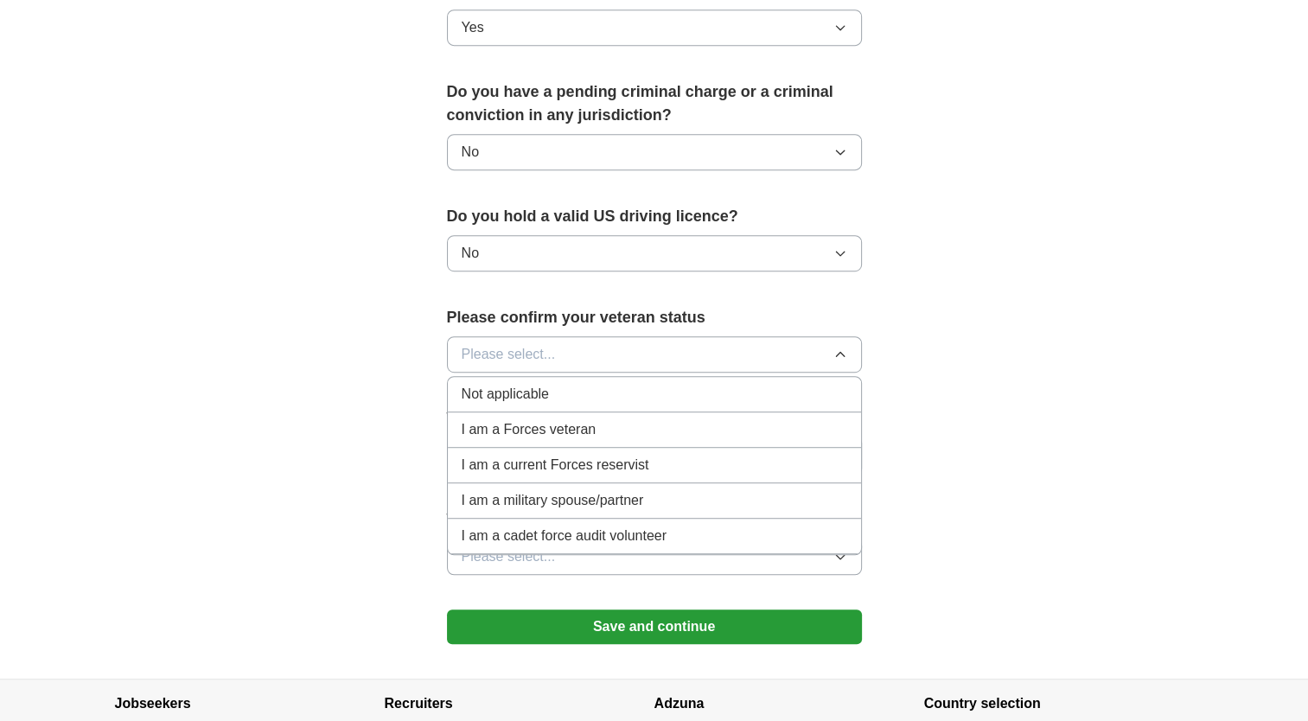
scroll to position [946, 0]
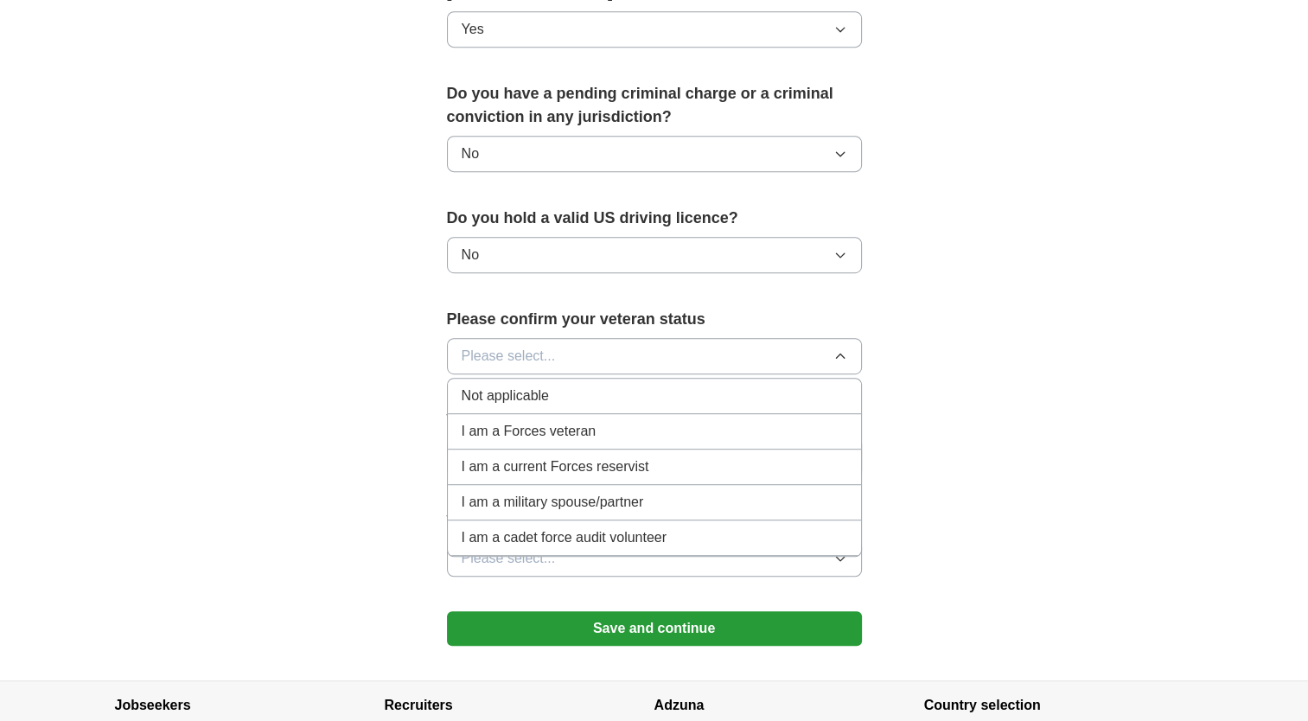
click at [552, 385] on div "Not applicable" at bounding box center [654, 395] width 385 height 21
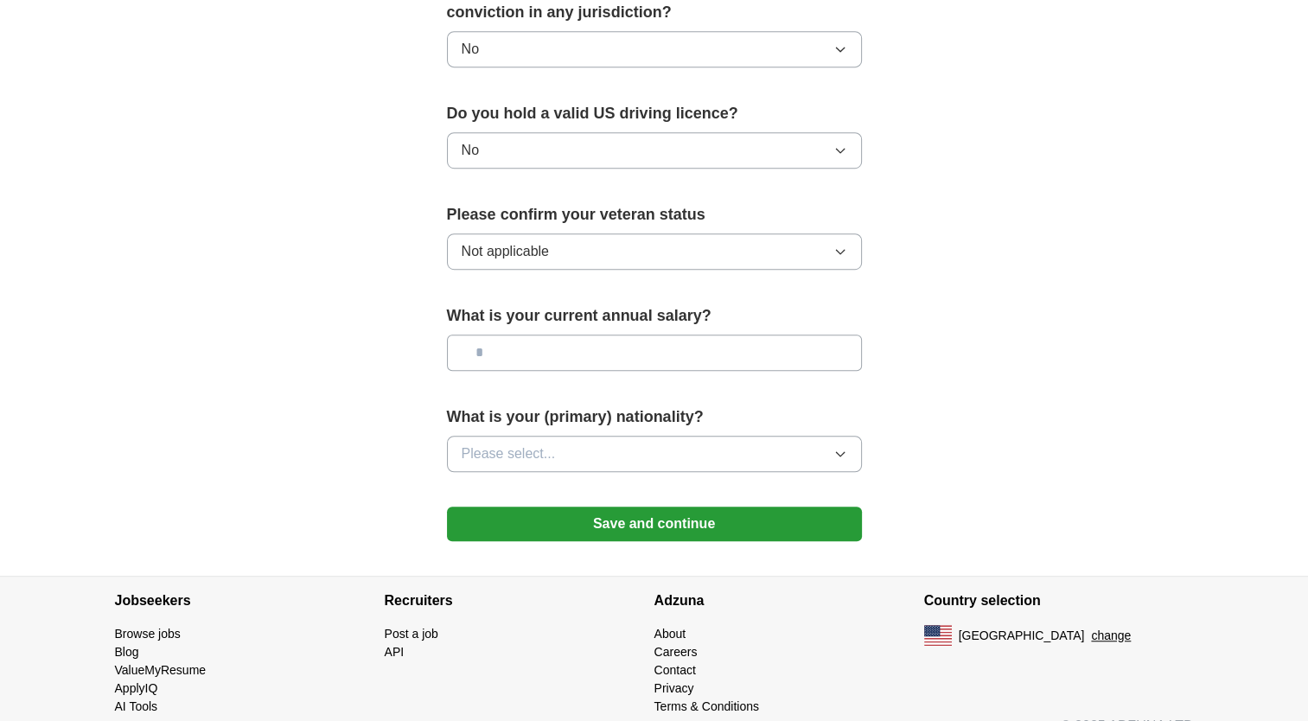
scroll to position [1052, 0]
click at [558, 506] on button "Save and continue" at bounding box center [654, 523] width 415 height 35
